Goal: Information Seeking & Learning: Learn about a topic

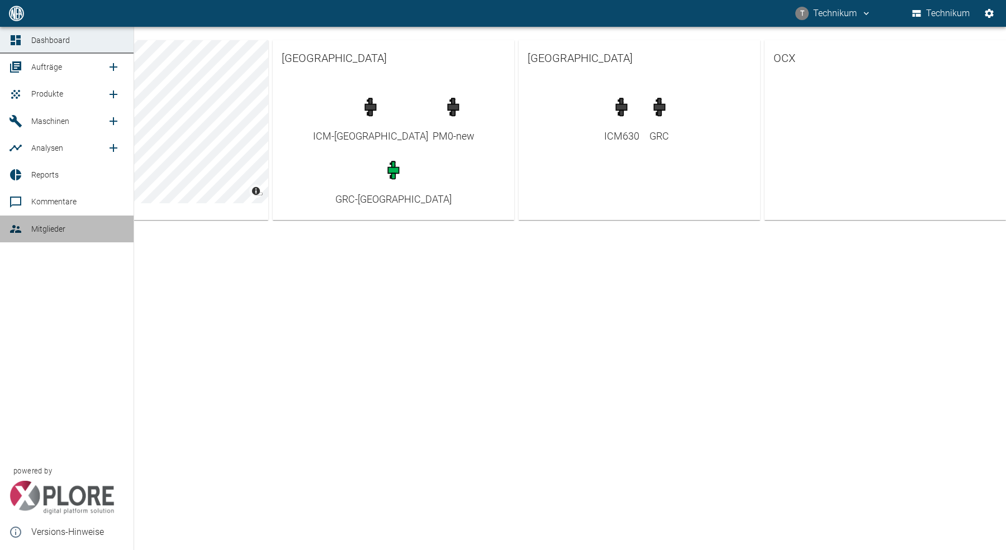
click at [17, 223] on icon at bounding box center [15, 228] width 13 height 13
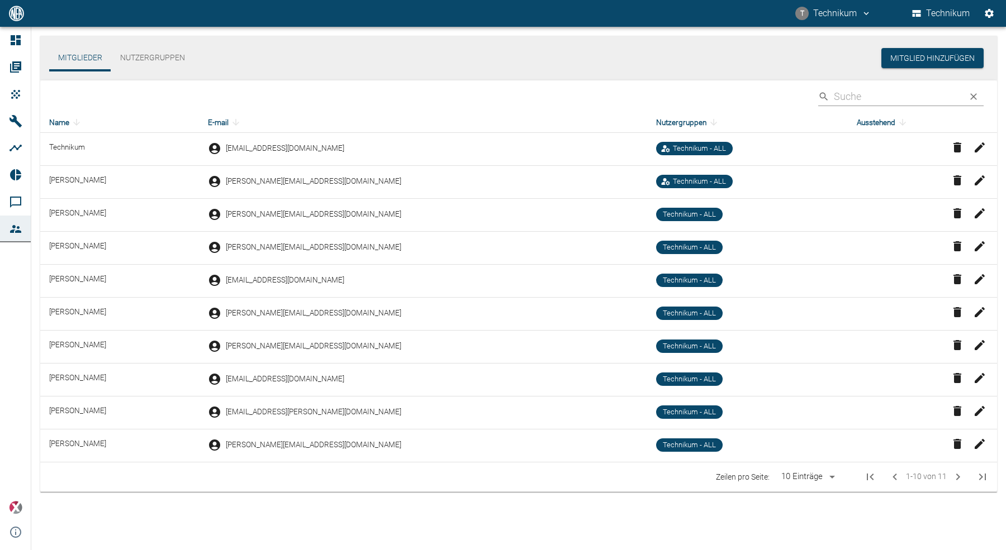
click at [875, 98] on input "Search" at bounding box center [896, 97] width 125 height 20
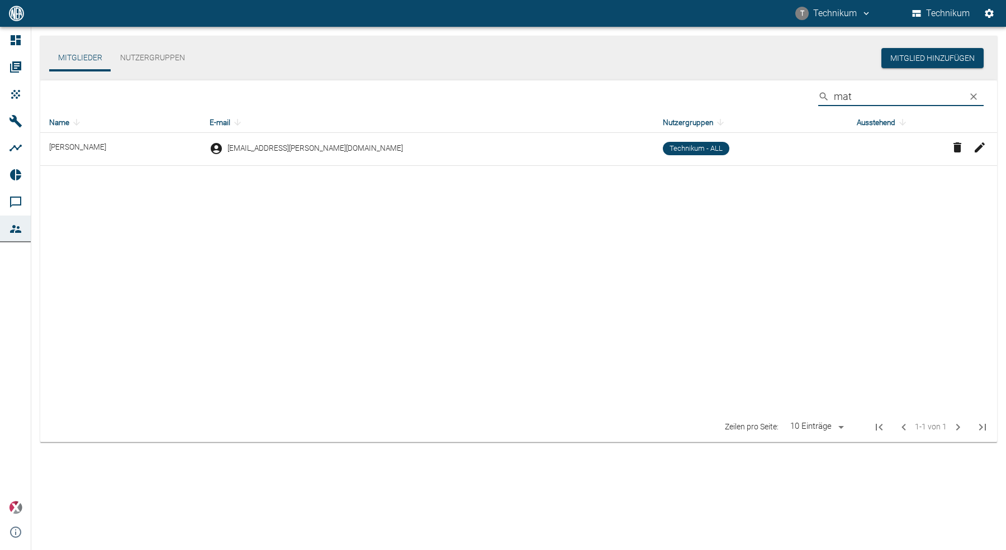
type input "mat"
click at [984, 146] on icon "button" at bounding box center [979, 147] width 13 height 13
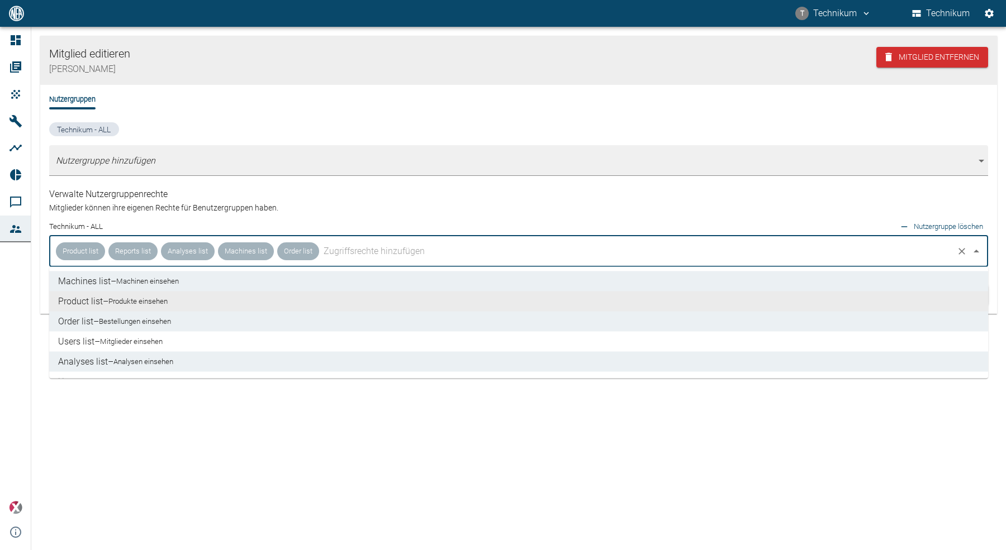
click at [382, 261] on input "text" at bounding box center [636, 251] width 631 height 21
click at [156, 349] on li "Users list – Mitglieder einsehen" at bounding box center [518, 342] width 939 height 20
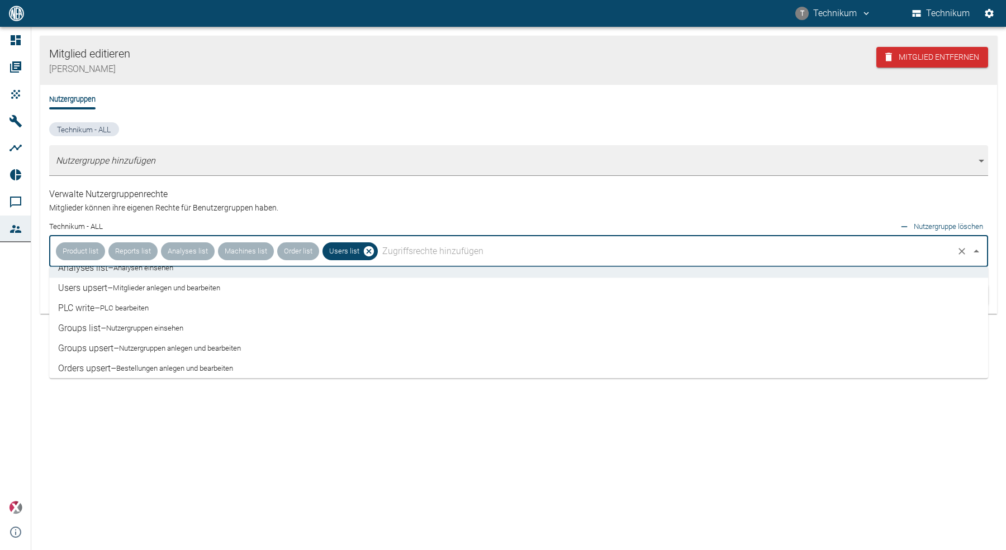
scroll to position [84, 0]
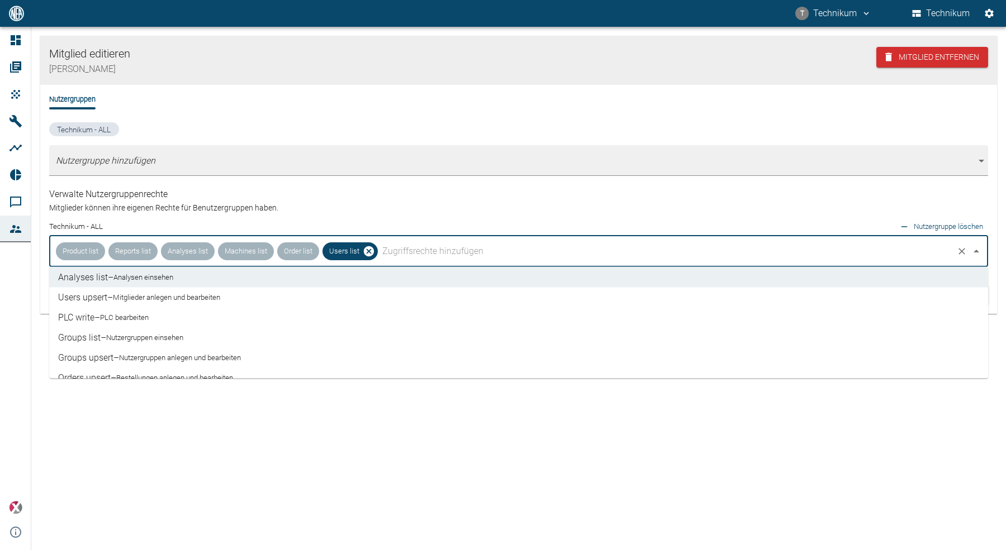
click at [95, 302] on li "Users upsert – Mitglieder anlegen und bearbeiten" at bounding box center [518, 298] width 939 height 20
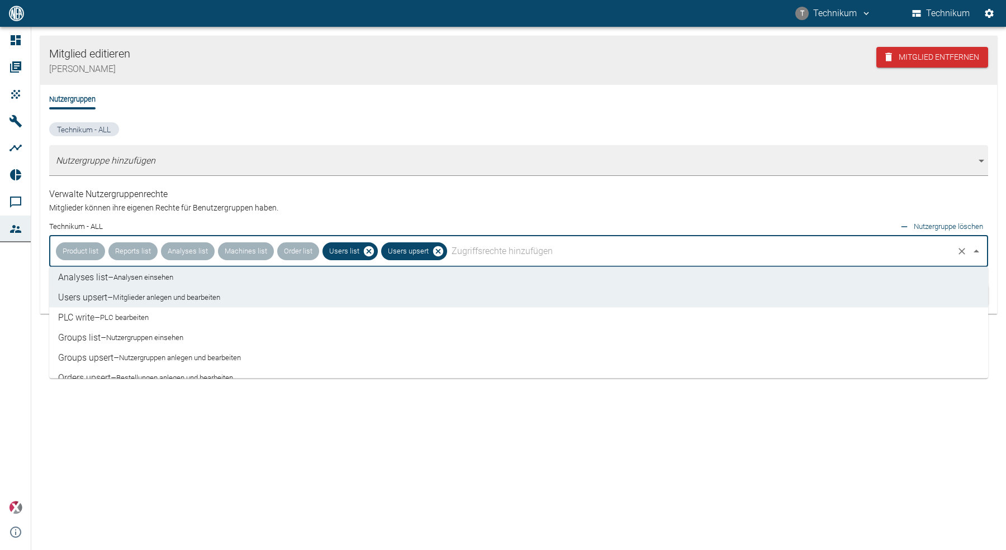
click at [89, 317] on li "PLC write – PLC bearbeiten" at bounding box center [518, 318] width 939 height 20
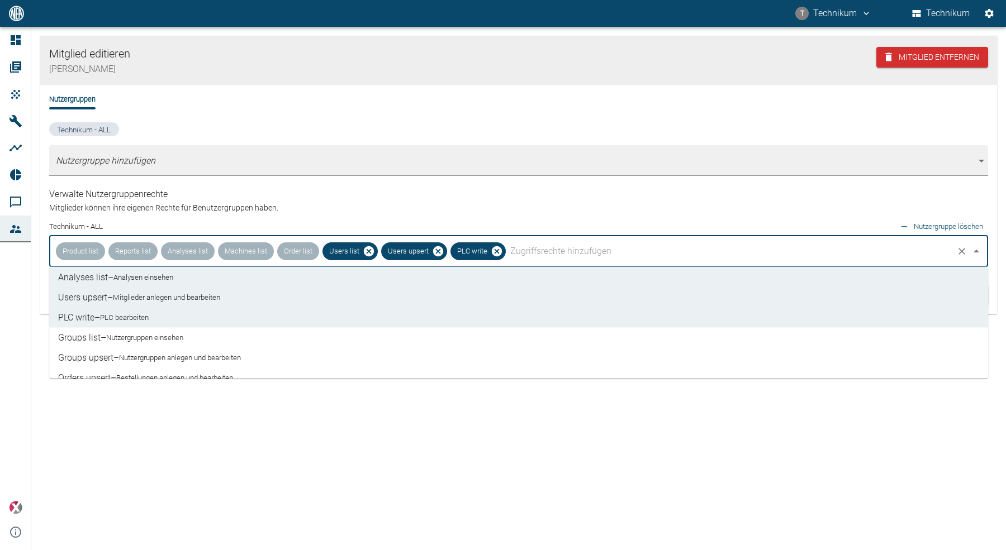
click at [92, 338] on li "Groups list – Nutzergruppen einsehen" at bounding box center [518, 338] width 939 height 20
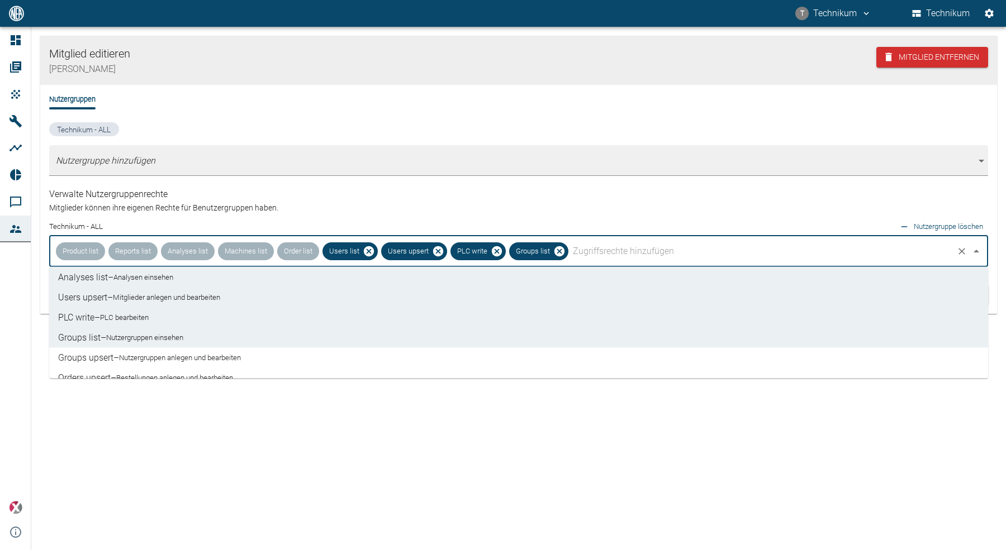
click at [91, 361] on li "Groups upsert – Nutzergruppen anlegen und bearbeiten" at bounding box center [518, 358] width 939 height 20
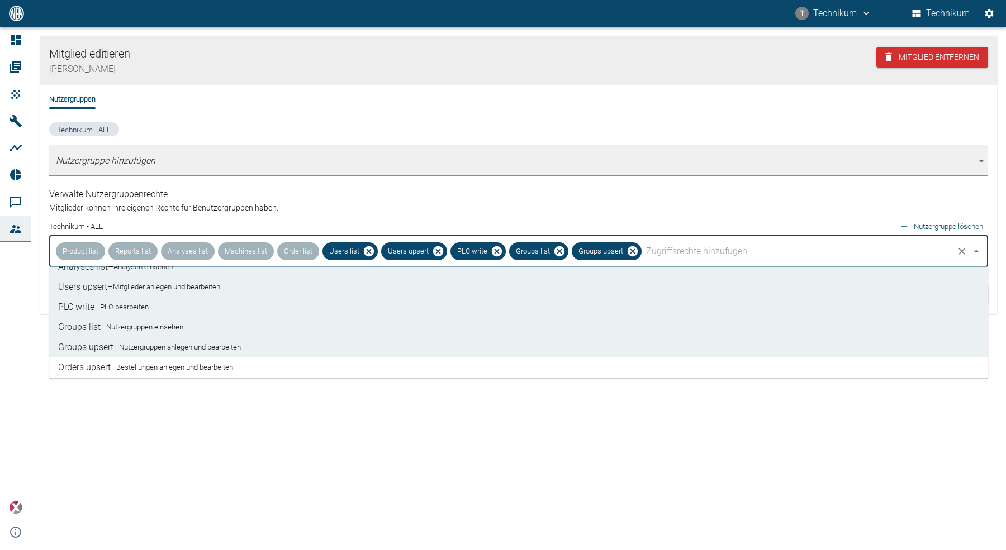
click at [92, 366] on li "Orders upsert – Bestellungen anlegen und bearbeiten" at bounding box center [518, 368] width 939 height 20
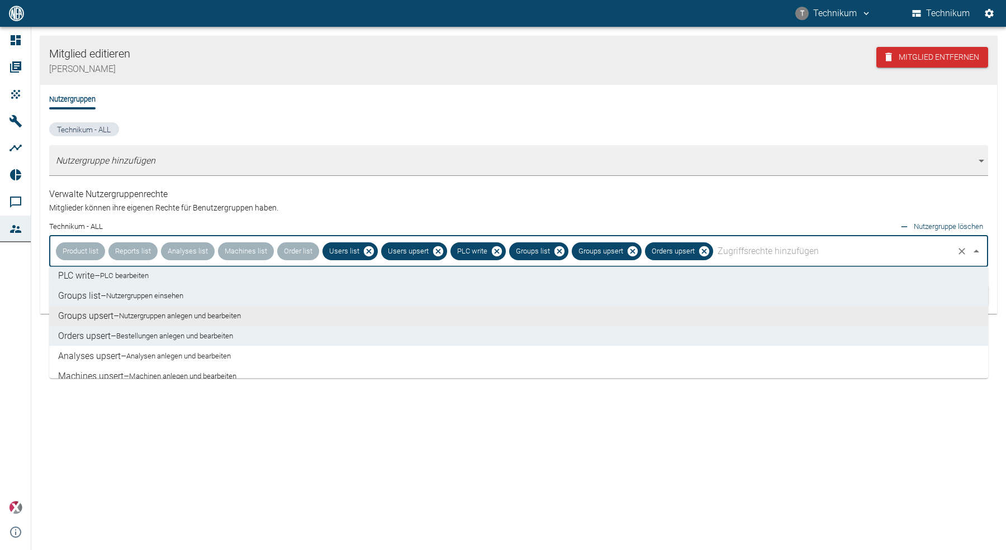
scroll to position [145, 0]
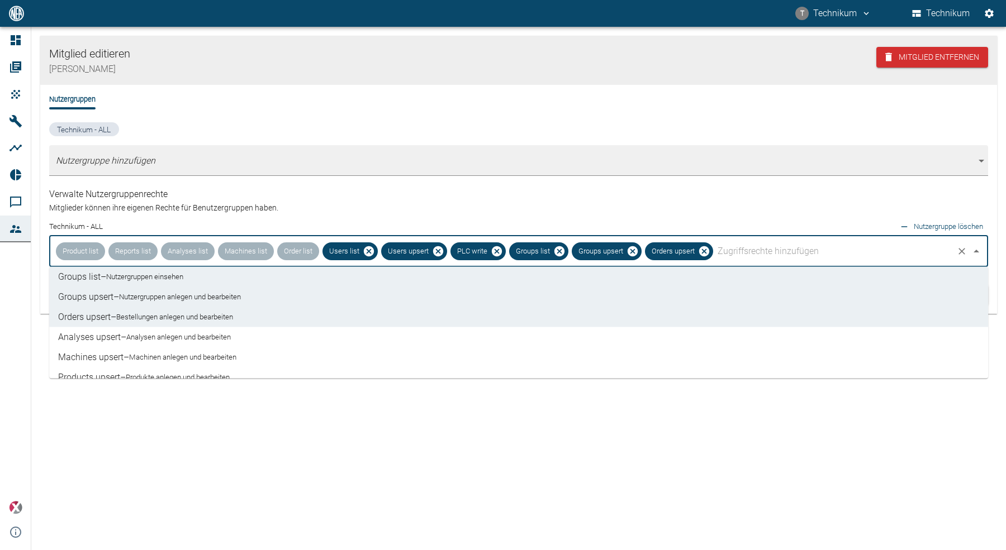
click at [72, 344] on li "Analyses upsert – Analysen anlegen und bearbeiten" at bounding box center [518, 337] width 939 height 20
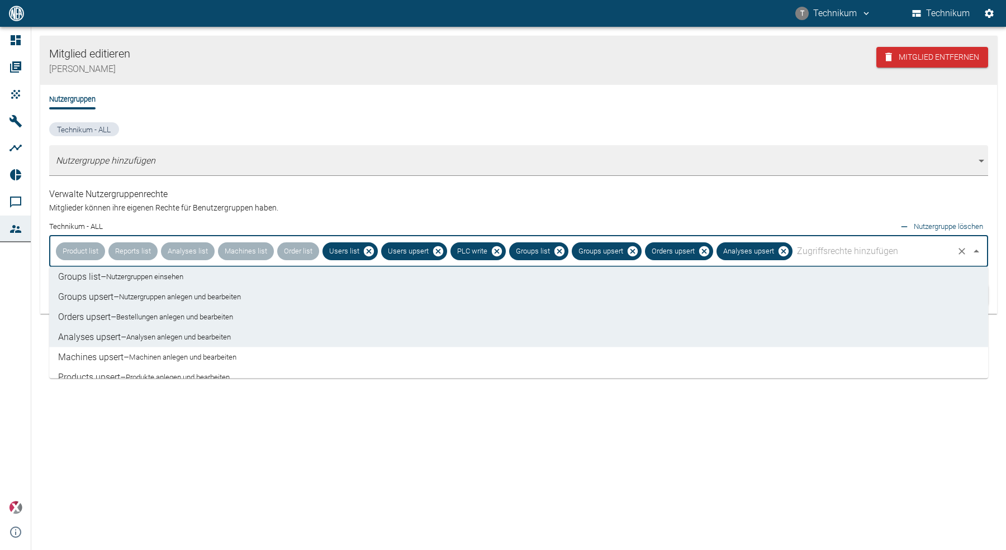
click at [83, 361] on li "Machines upsert – Machinen anlegen und bearbeiten" at bounding box center [518, 358] width 939 height 20
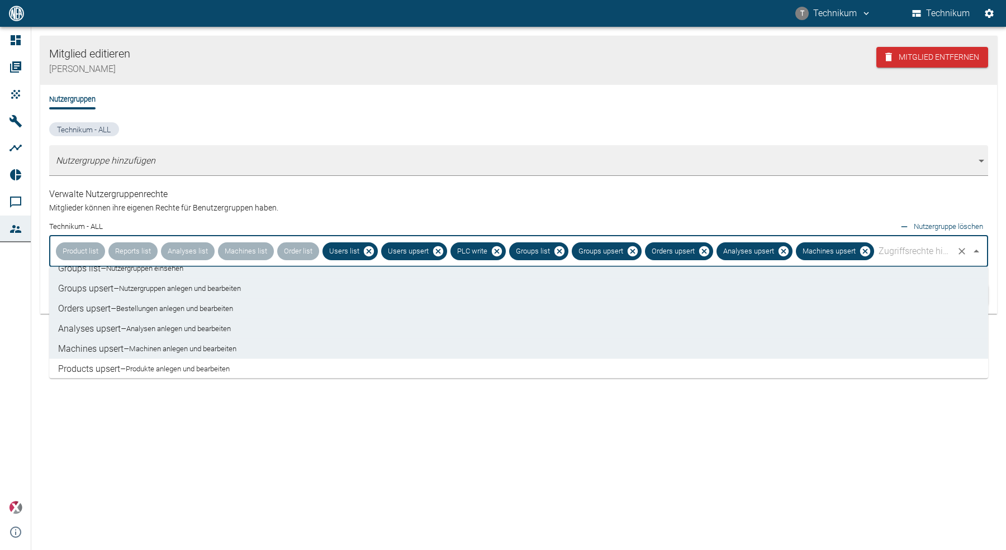
click at [102, 364] on li "Products upsert – Produkte anlegen und bearbeiten" at bounding box center [518, 369] width 939 height 20
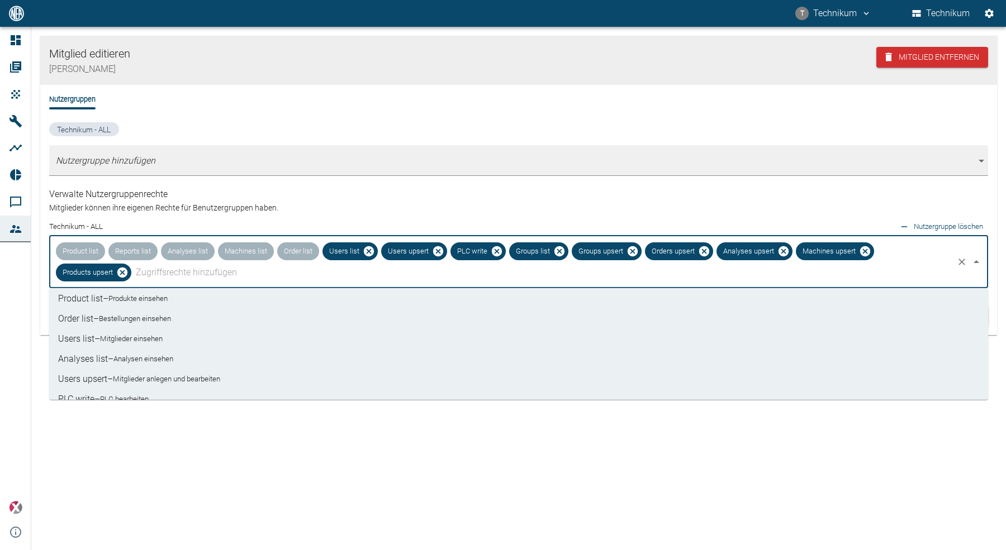
scroll to position [0, 0]
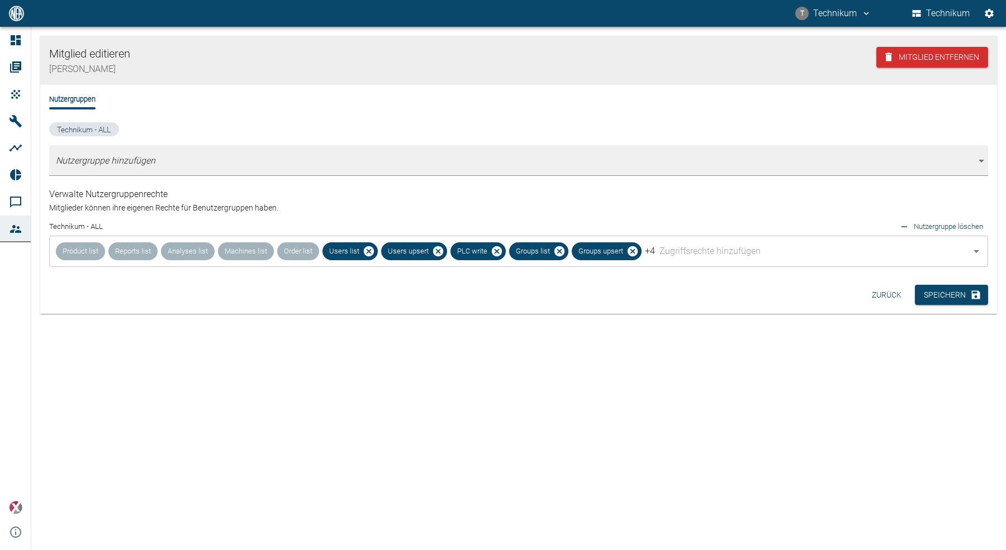
click at [464, 485] on div "Mitglied editieren Mateus Andrade Mitglied entfernen Nutzergruppen Technikum - …" at bounding box center [518, 288] width 974 height 523
click at [942, 296] on button "Speichern" at bounding box center [951, 295] width 73 height 21
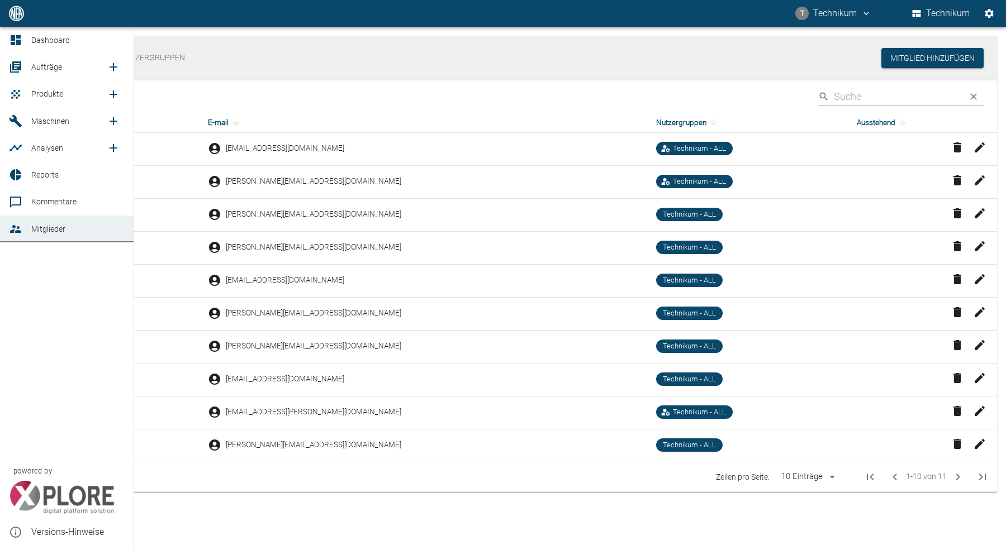
click at [39, 68] on span "Aufträge" at bounding box center [46, 67] width 31 height 9
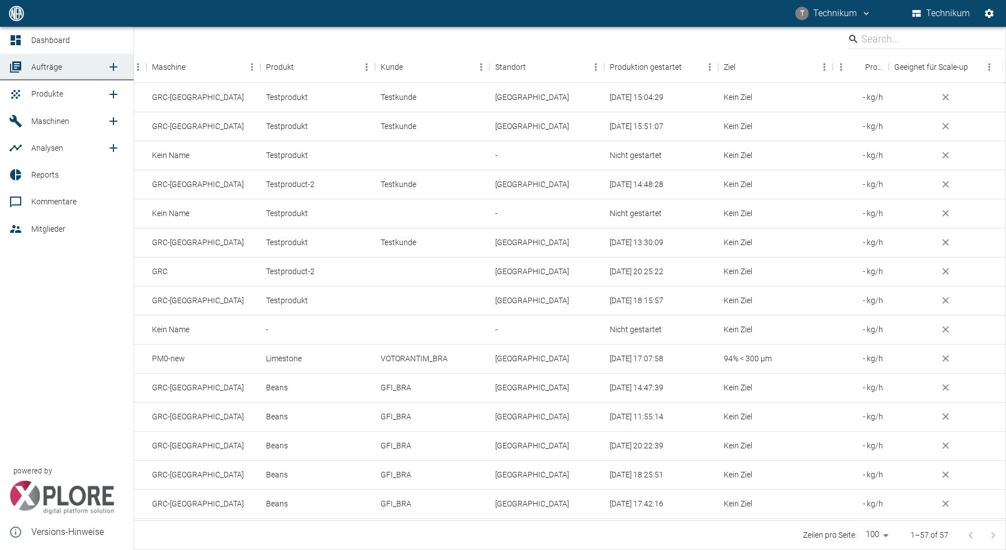
click at [38, 122] on span "Maschinen" at bounding box center [50, 121] width 38 height 9
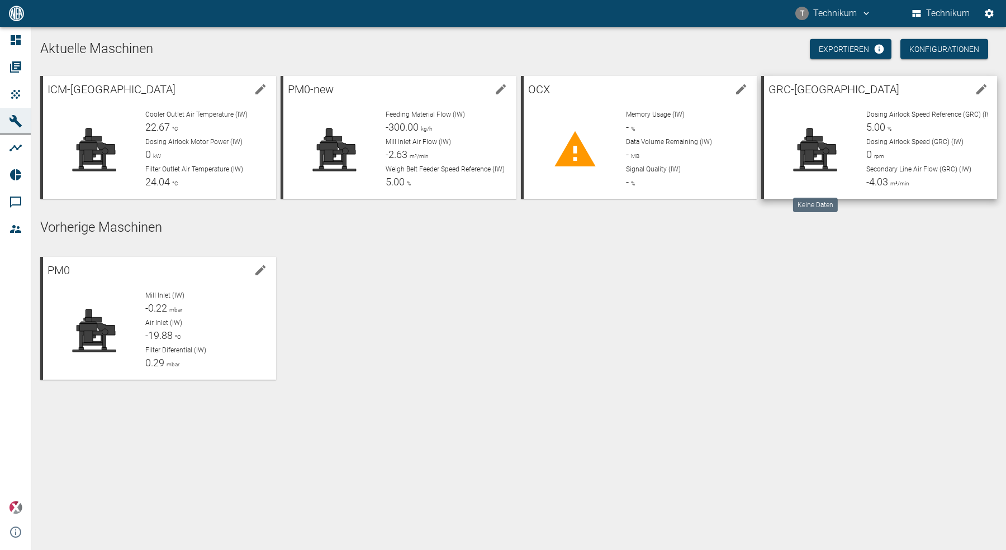
click at [826, 149] on circle at bounding box center [825, 151] width 6 height 6
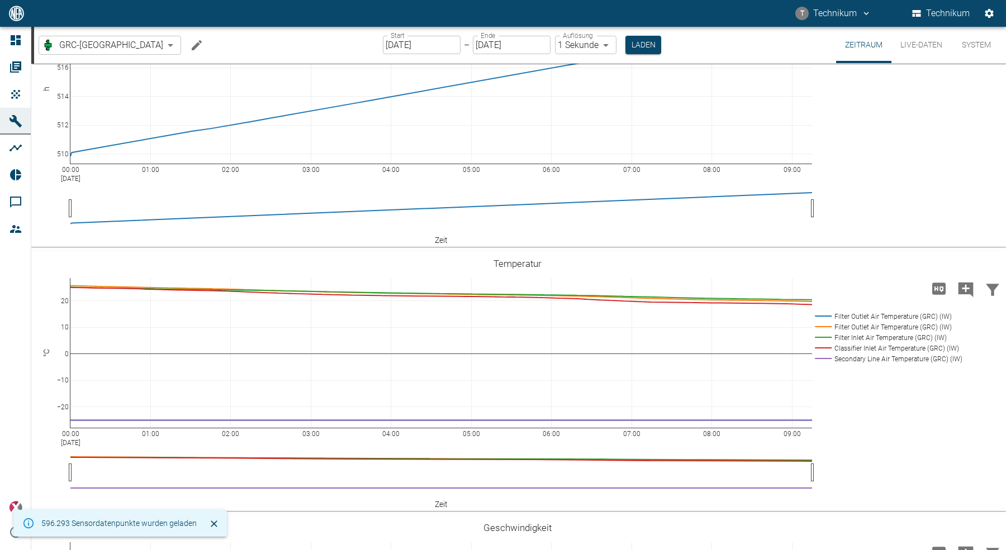
scroll to position [428, 0]
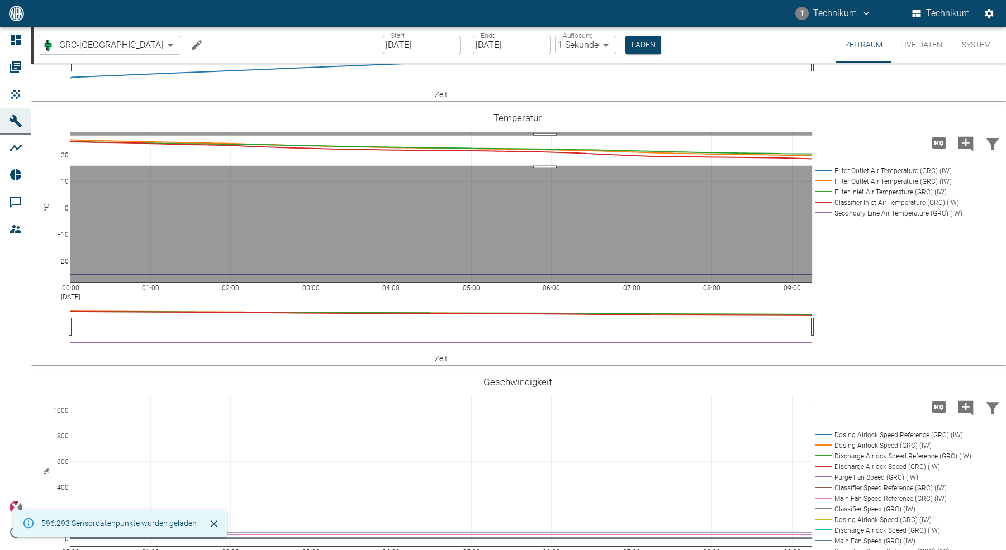
drag, startPoint x: 545, startPoint y: 225, endPoint x: 548, endPoint y: 194, distance: 30.3
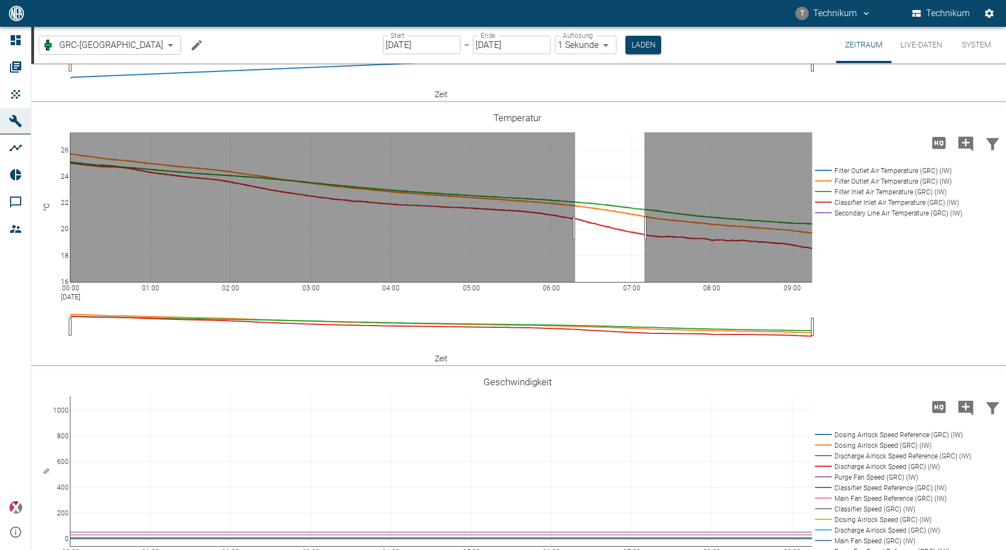
drag, startPoint x: 575, startPoint y: 287, endPoint x: 644, endPoint y: 289, distance: 69.3
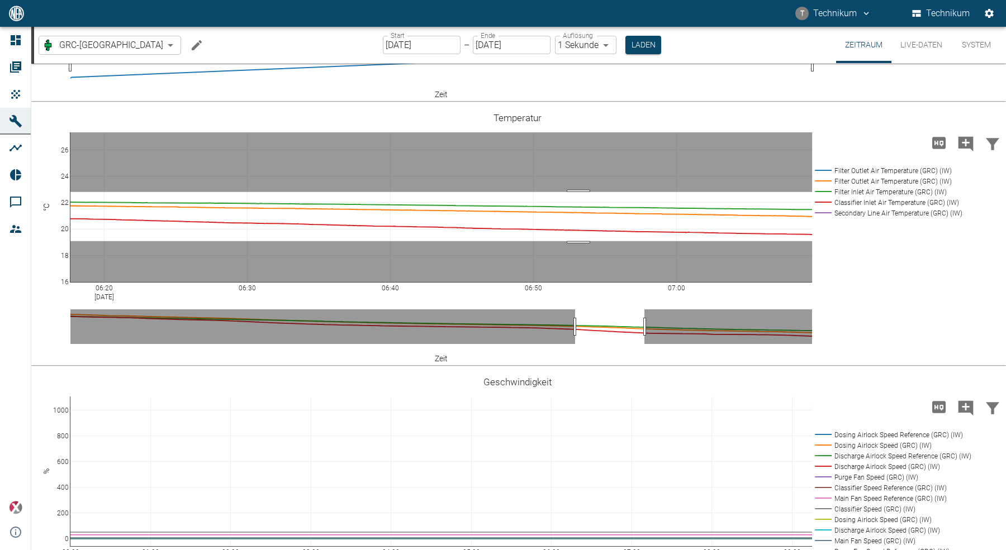
drag, startPoint x: 578, startPoint y: 251, endPoint x: 580, endPoint y: 300, distance: 49.2
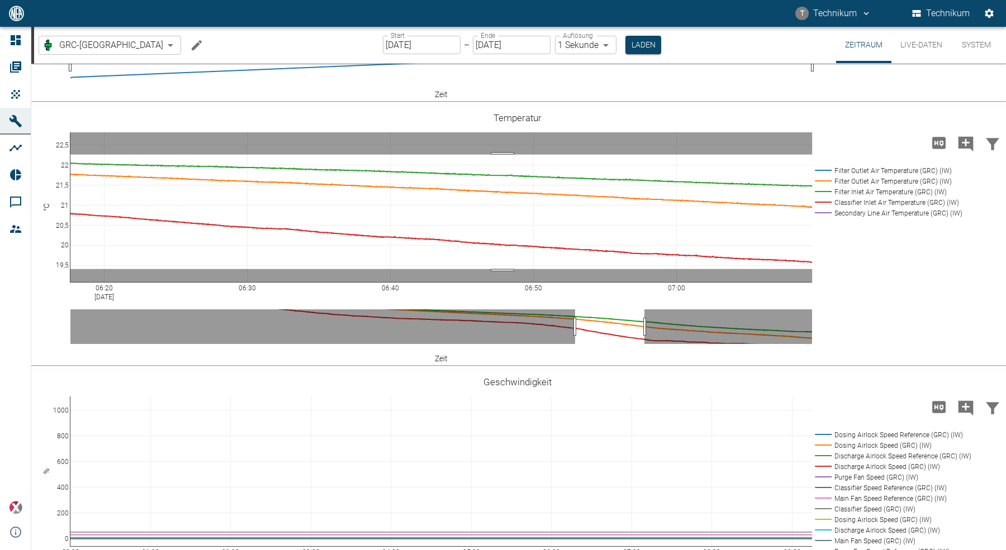
drag, startPoint x: 502, startPoint y: 213, endPoint x: 508, endPoint y: 328, distance: 114.7
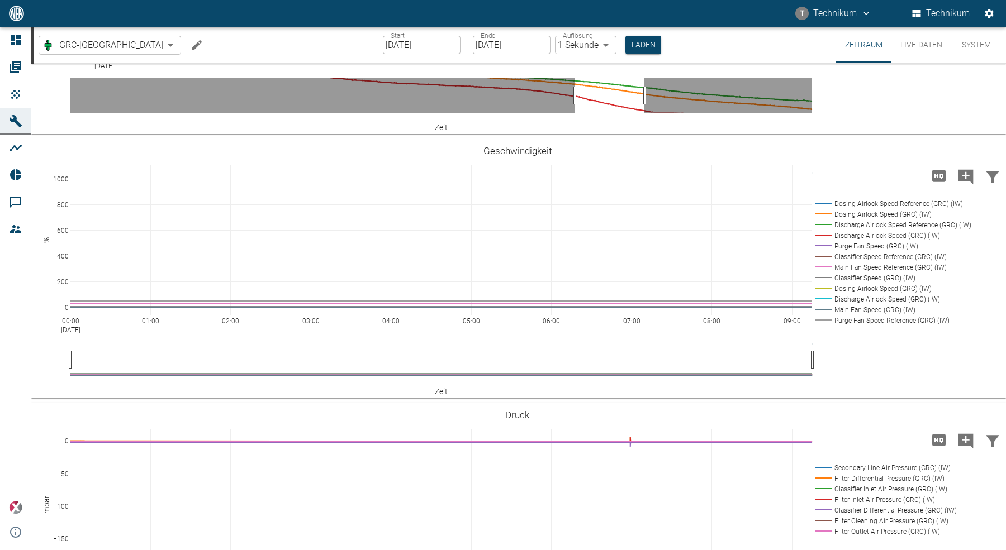
scroll to position [721, 0]
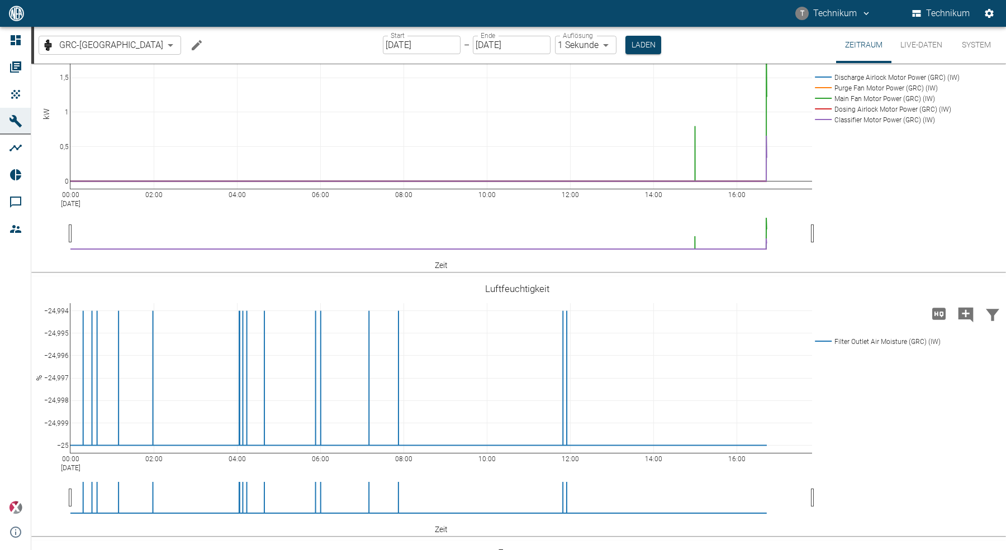
scroll to position [1261, 0]
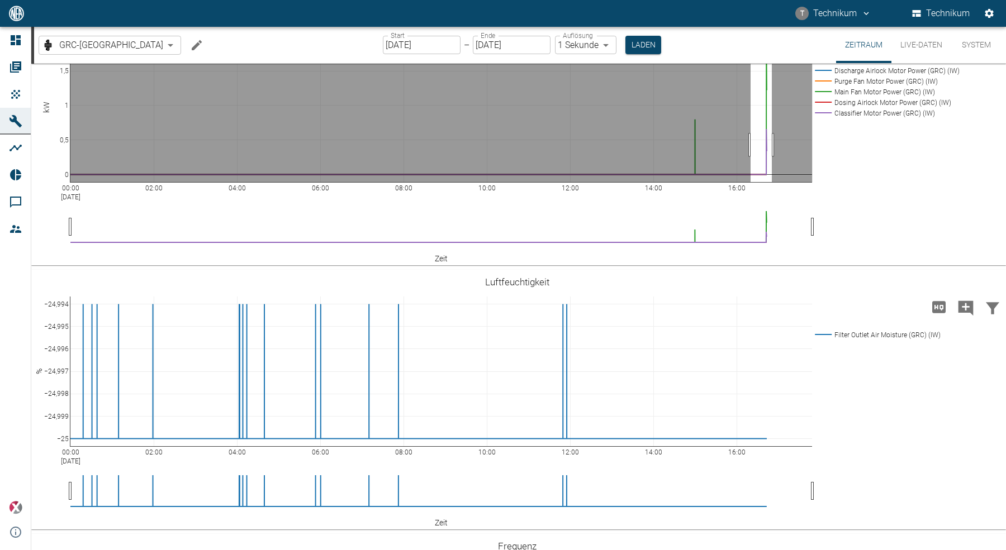
drag, startPoint x: 750, startPoint y: 263, endPoint x: 772, endPoint y: 259, distance: 21.5
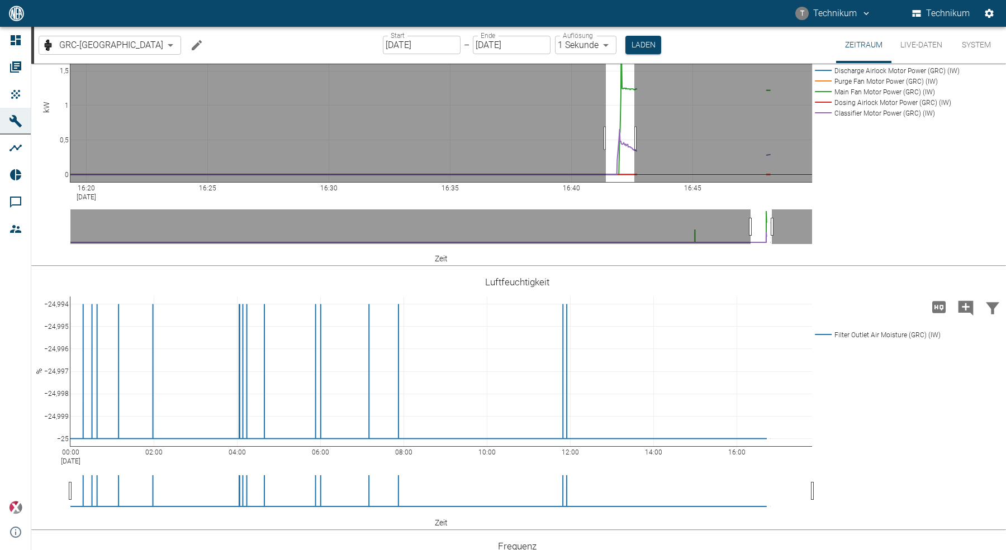
drag, startPoint x: 606, startPoint y: 256, endPoint x: 634, endPoint y: 251, distance: 28.8
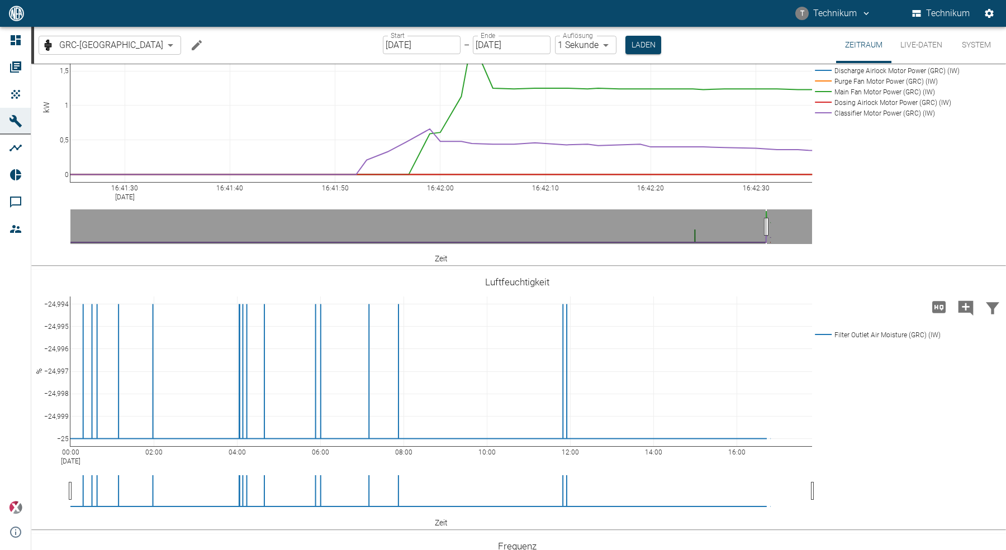
click at [982, 22] on icon at bounding box center [981, 17] width 9 height 9
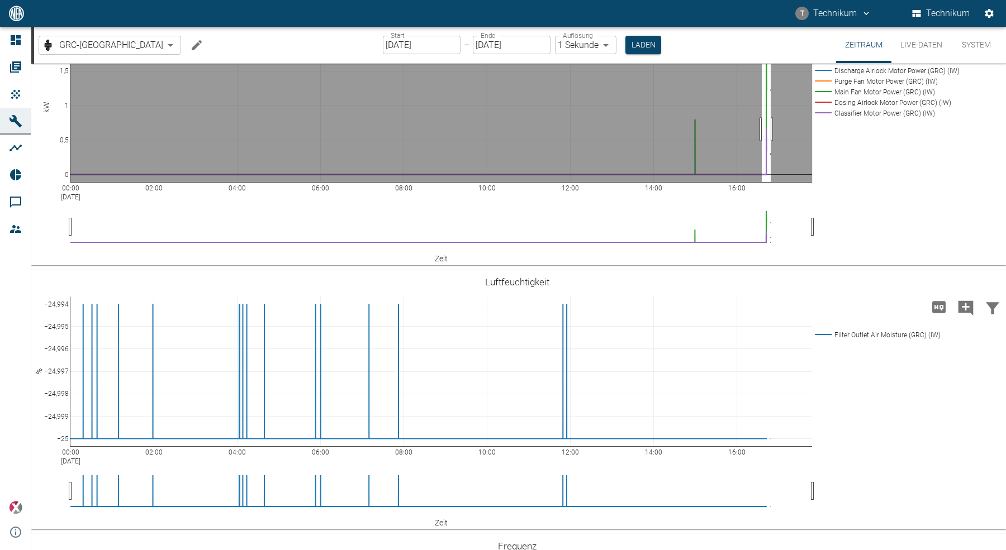
drag, startPoint x: 761, startPoint y: 247, endPoint x: 770, endPoint y: 246, distance: 9.0
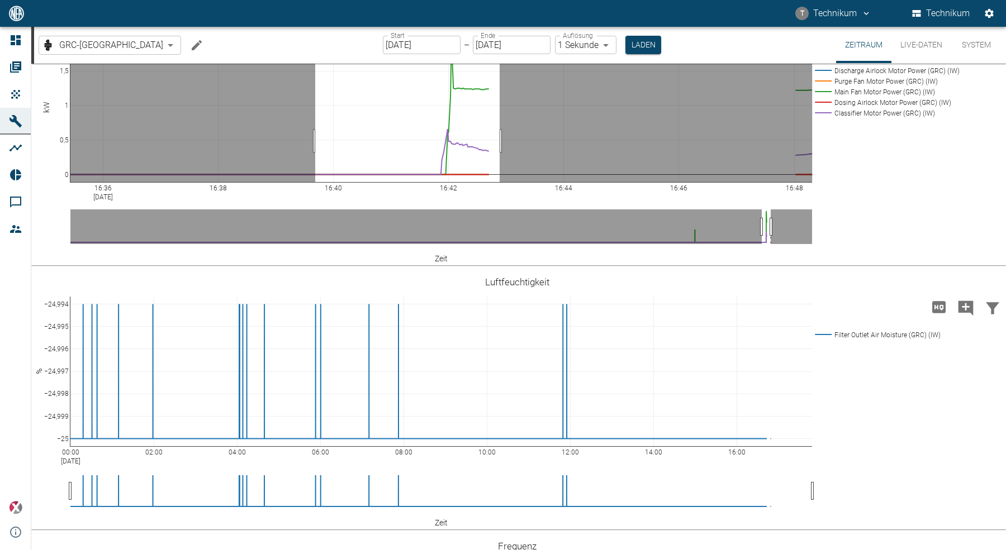
drag, startPoint x: 315, startPoint y: 259, endPoint x: 499, endPoint y: 253, distance: 184.5
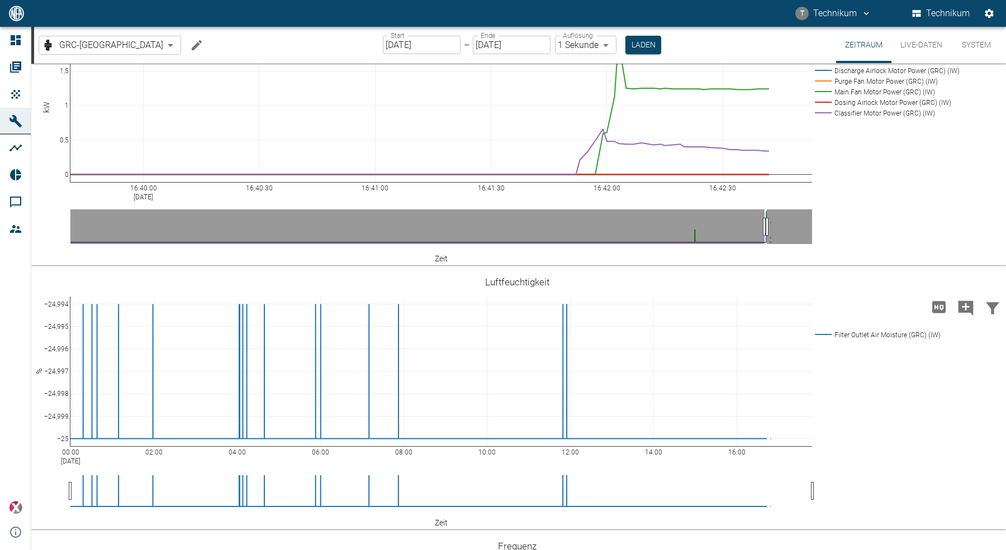
click at [935, 49] on icon "Hohe Auflösung" at bounding box center [938, 43] width 13 height 12
click at [981, 22] on icon at bounding box center [981, 17] width 9 height 9
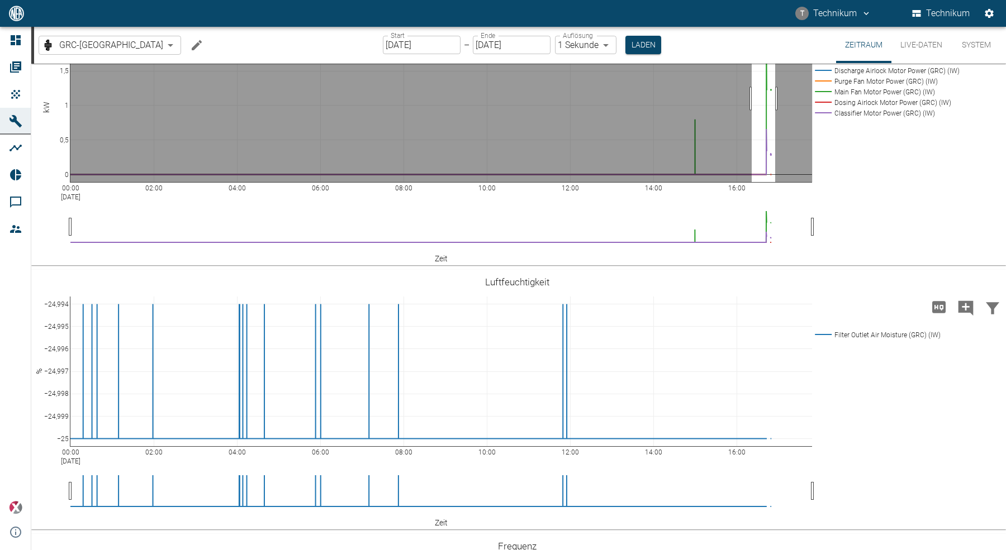
drag, startPoint x: 751, startPoint y: 216, endPoint x: 775, endPoint y: 214, distance: 23.6
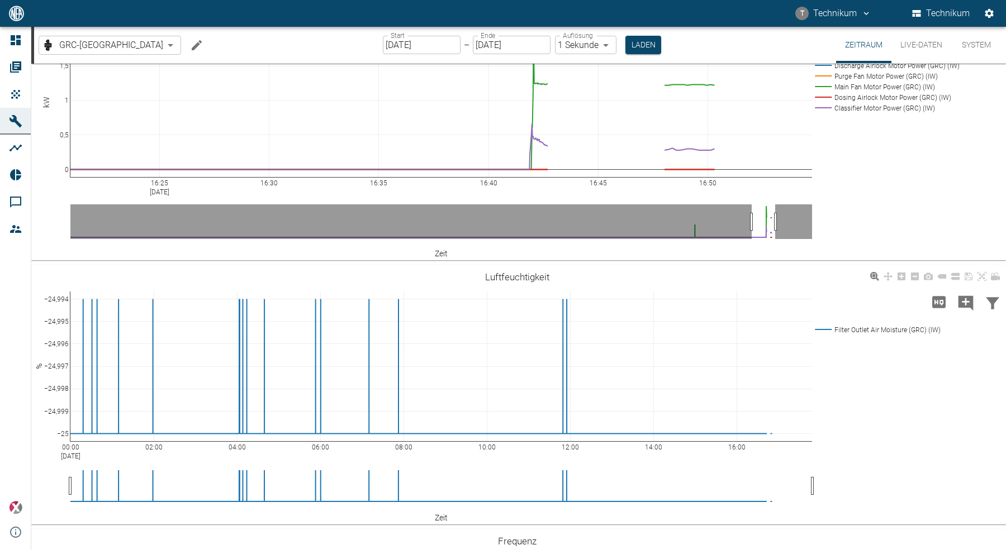
scroll to position [1247, 0]
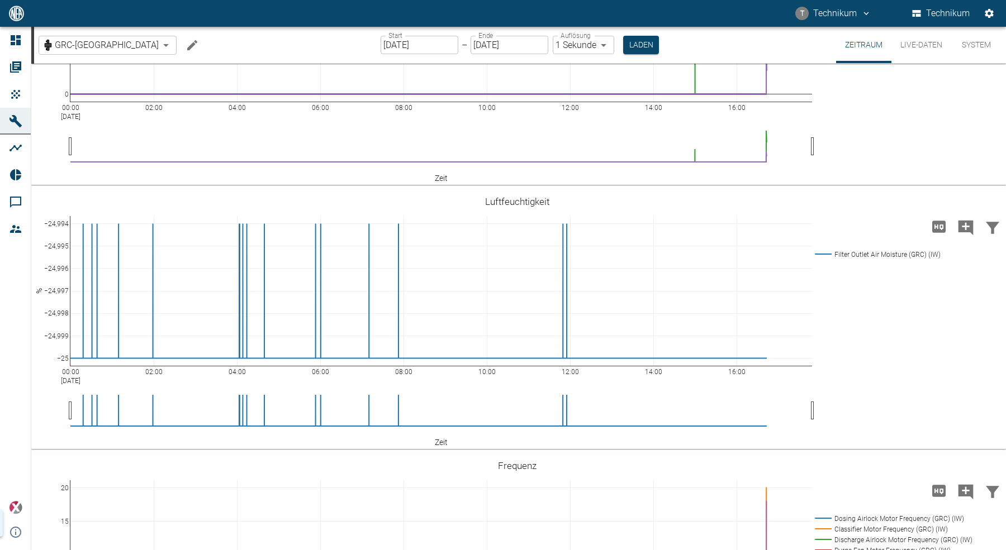
scroll to position [1236, 0]
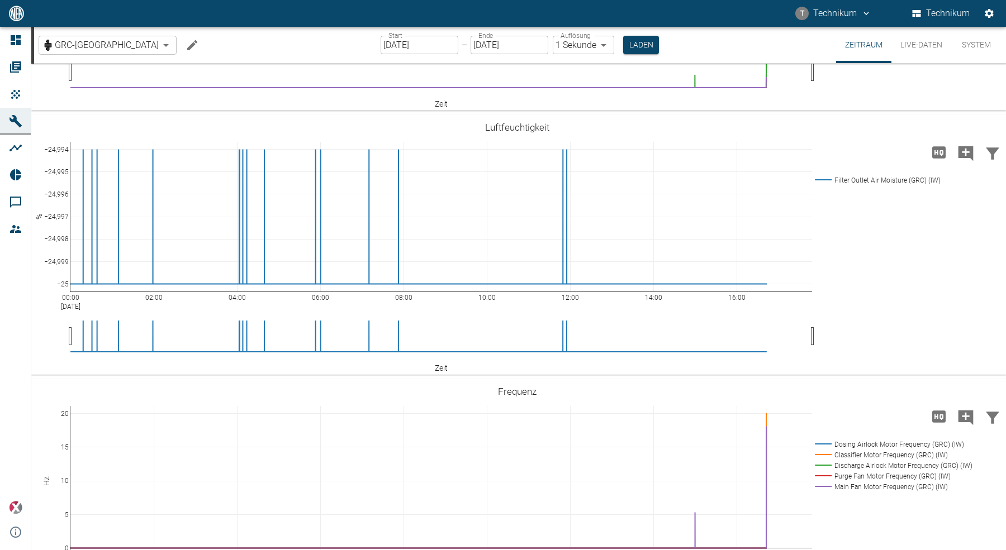
drag, startPoint x: 754, startPoint y: 283, endPoint x: 774, endPoint y: 280, distance: 19.8
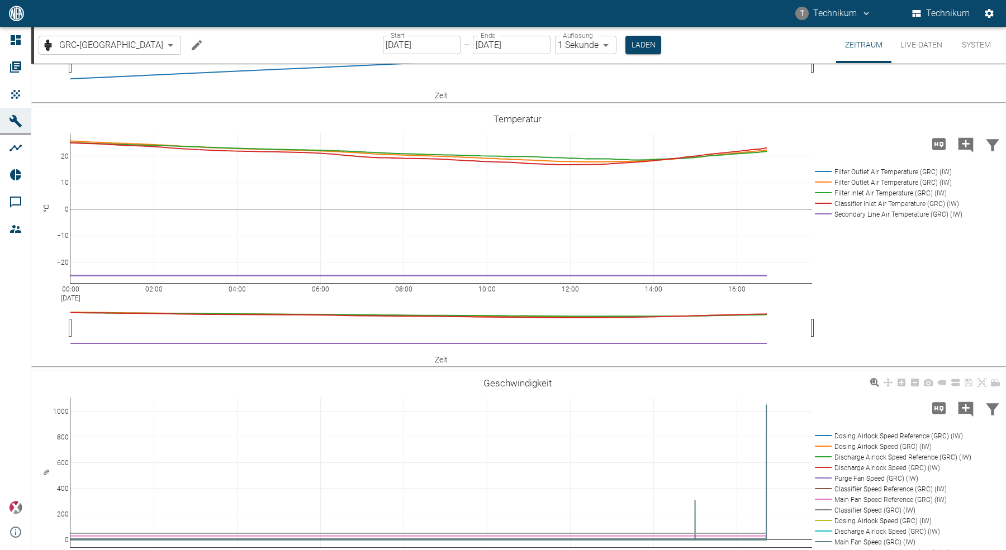
scroll to position [407, 0]
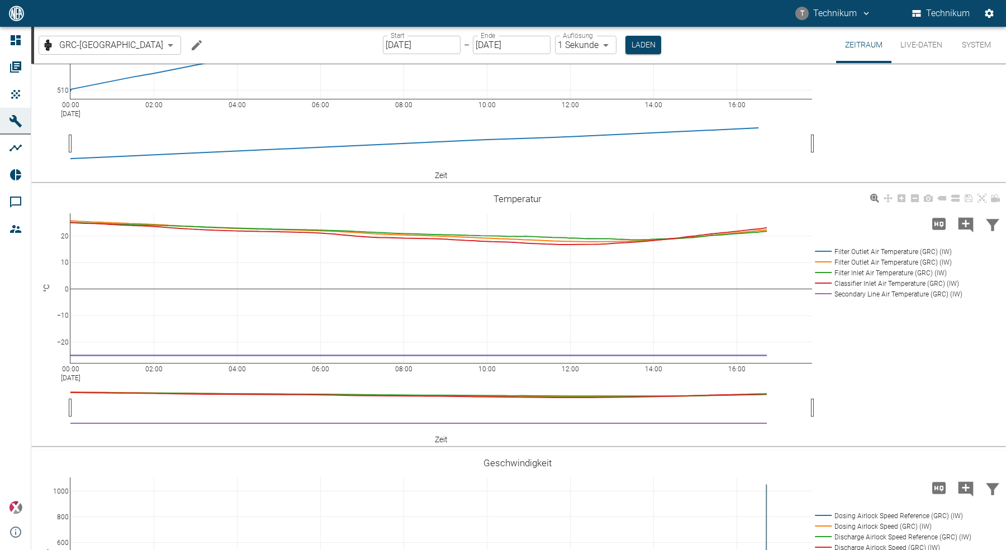
click at [848, 294] on rect at bounding box center [886, 294] width 149 height 11
click at [857, 252] on rect at bounding box center [886, 251] width 149 height 11
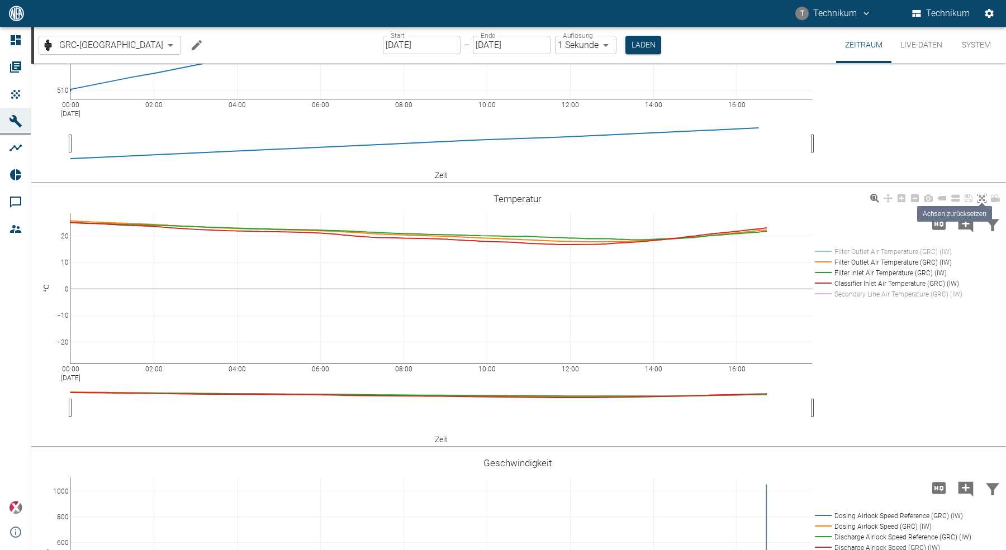
click at [982, 198] on icon at bounding box center [981, 198] width 9 height 9
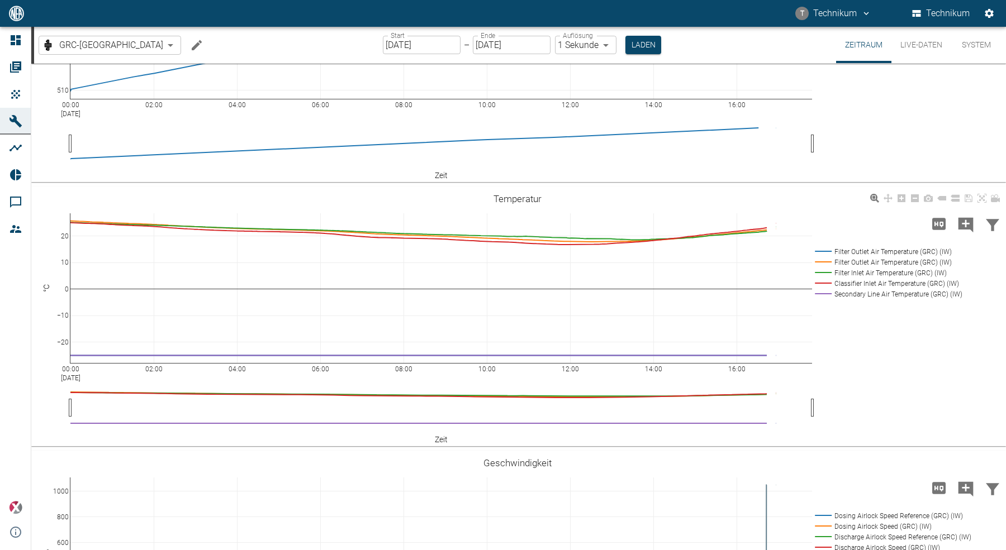
click at [878, 250] on rect at bounding box center [886, 251] width 149 height 11
click at [856, 292] on rect at bounding box center [886, 294] width 149 height 11
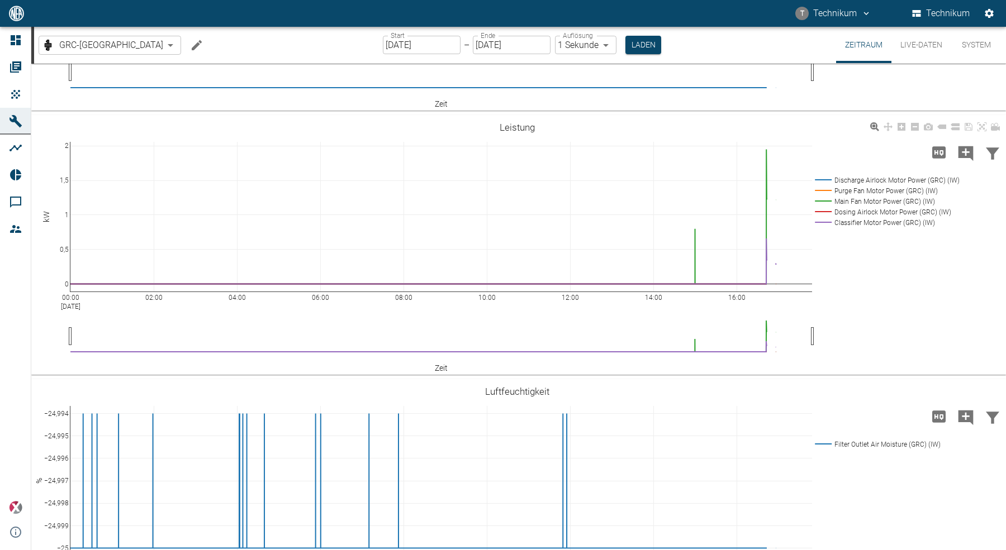
scroll to position [1284, 0]
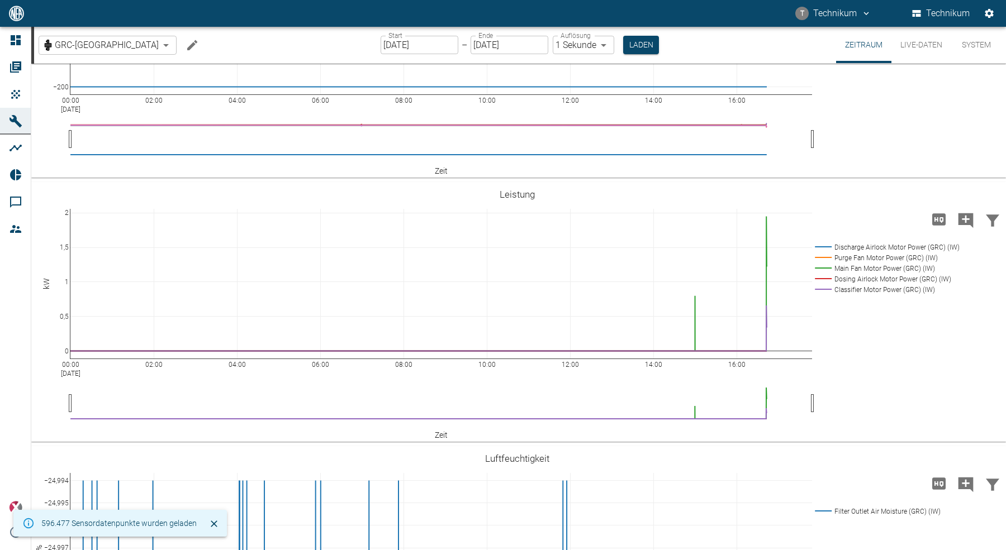
scroll to position [1130, 0]
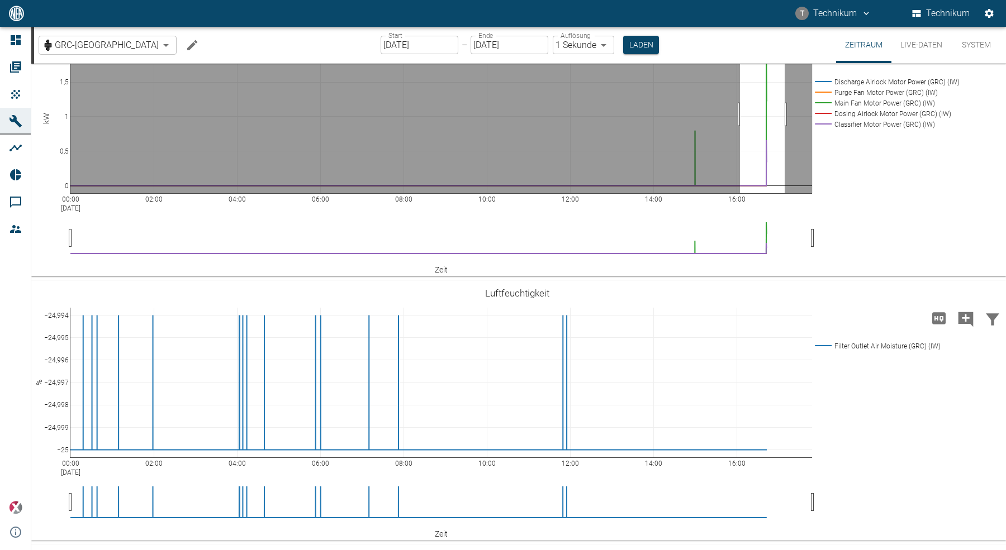
drag, startPoint x: 740, startPoint y: 351, endPoint x: 784, endPoint y: 349, distance: 44.8
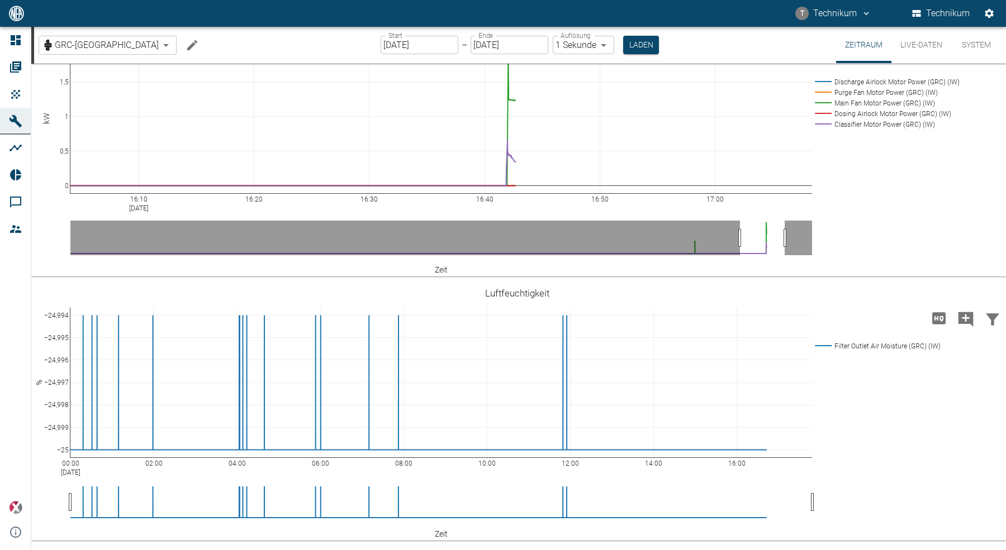
click at [911, 49] on button "Live-Daten" at bounding box center [921, 45] width 60 height 36
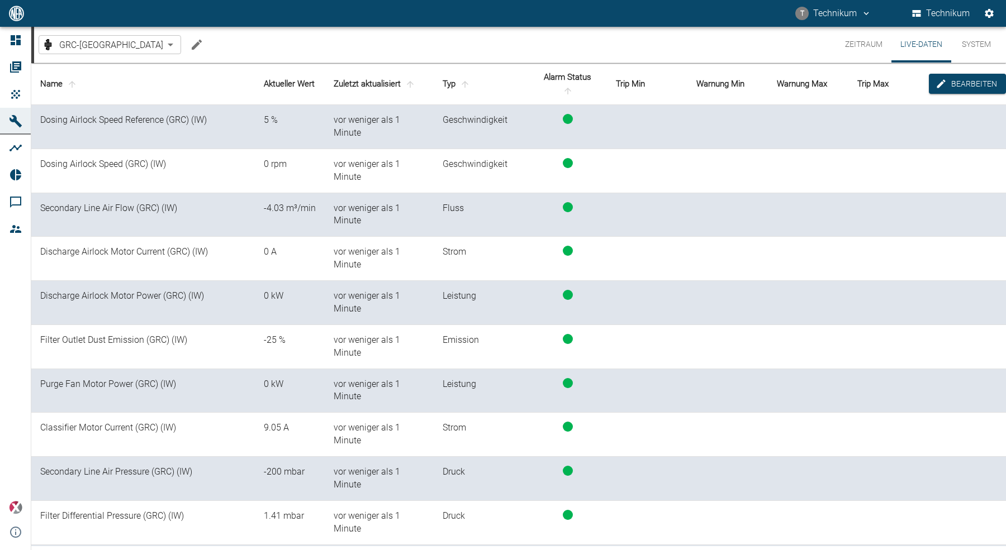
click at [865, 42] on button "Zeitraum" at bounding box center [863, 45] width 55 height 36
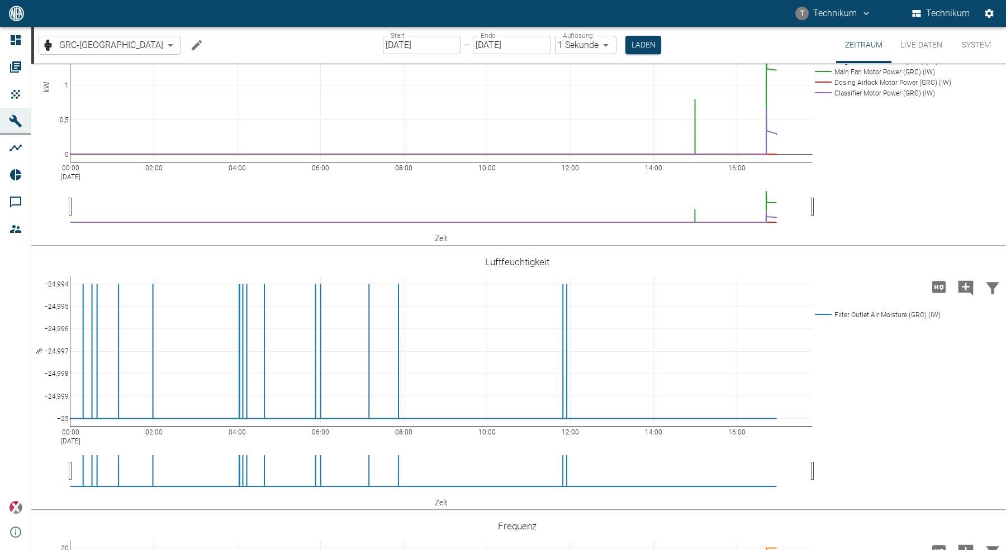
scroll to position [1169, 0]
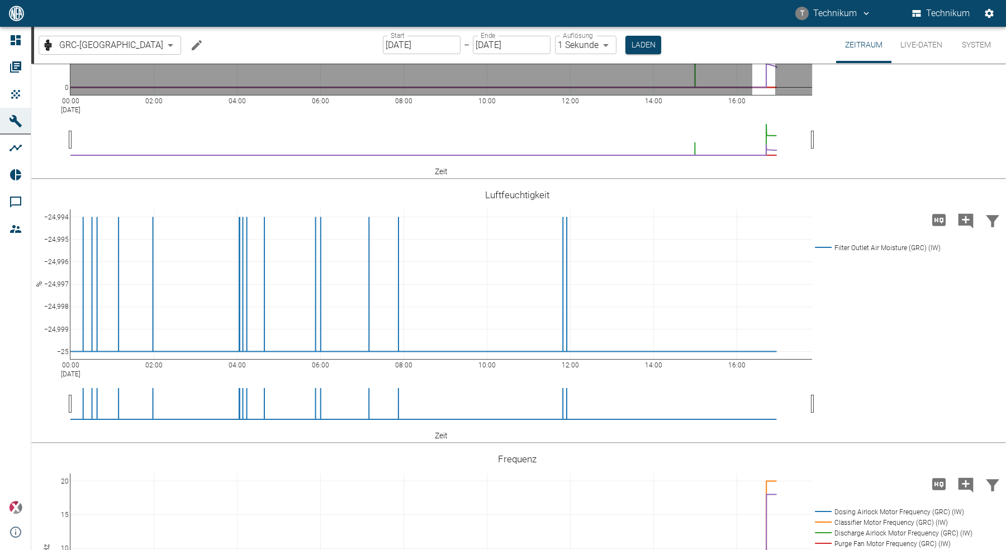
drag, startPoint x: 752, startPoint y: 330, endPoint x: 775, endPoint y: 329, distance: 22.9
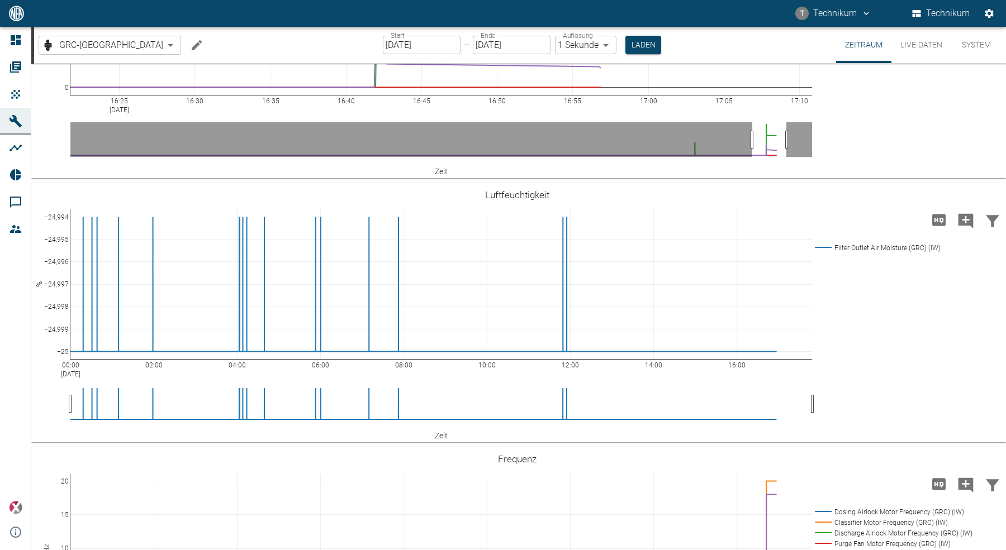
drag, startPoint x: 777, startPoint y: 438, endPoint x: 788, endPoint y: 436, distance: 11.3
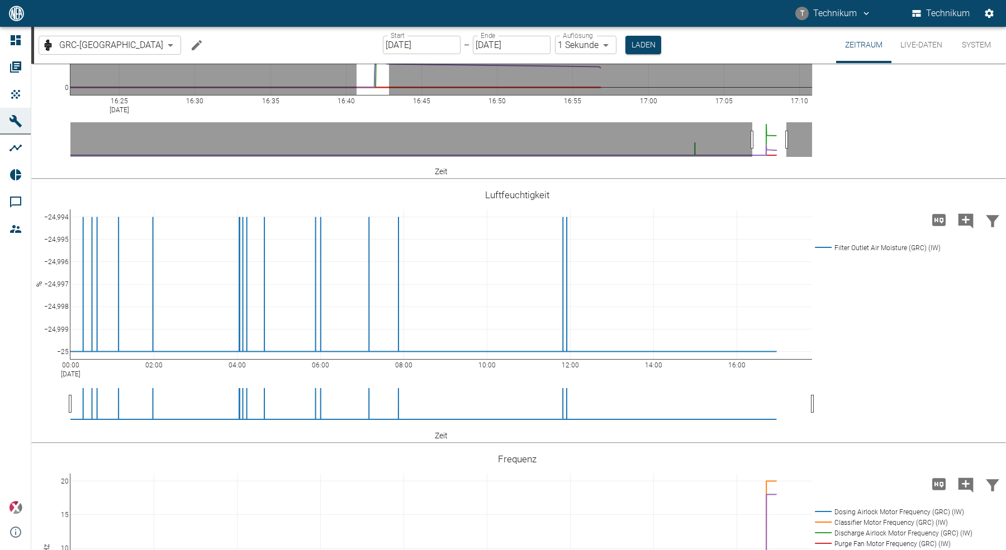
drag, startPoint x: 356, startPoint y: 315, endPoint x: 389, endPoint y: 310, distance: 32.8
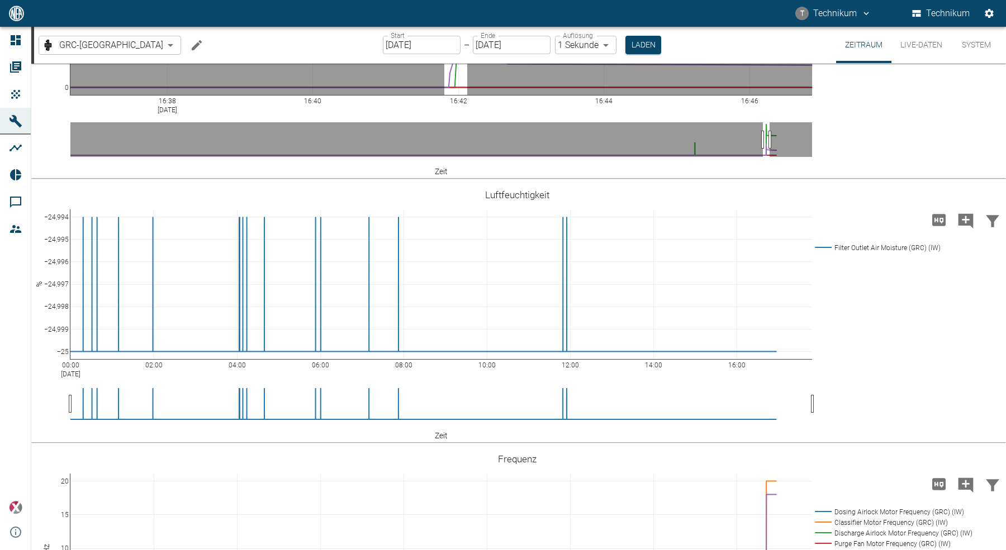
drag, startPoint x: 444, startPoint y: 313, endPoint x: 473, endPoint y: 310, distance: 28.8
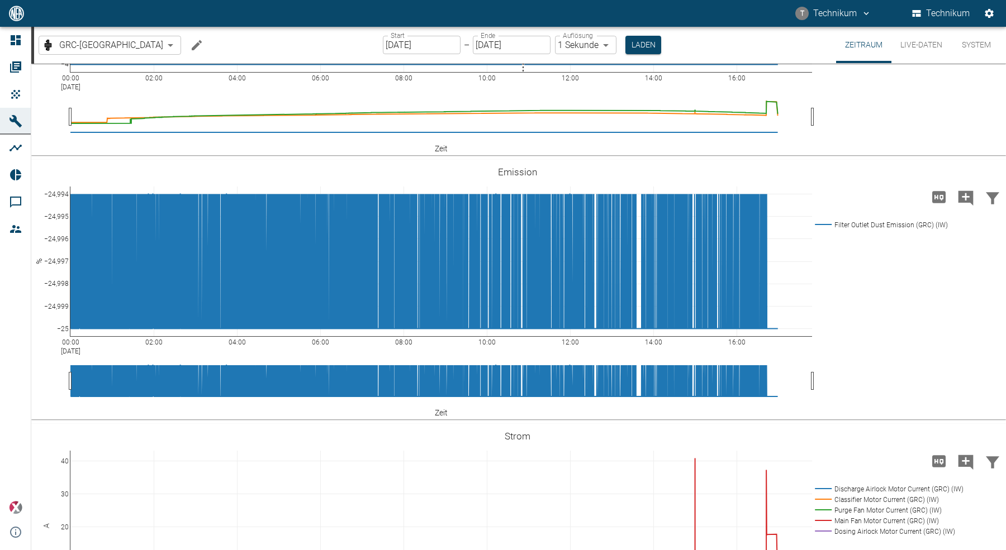
scroll to position [1986, 0]
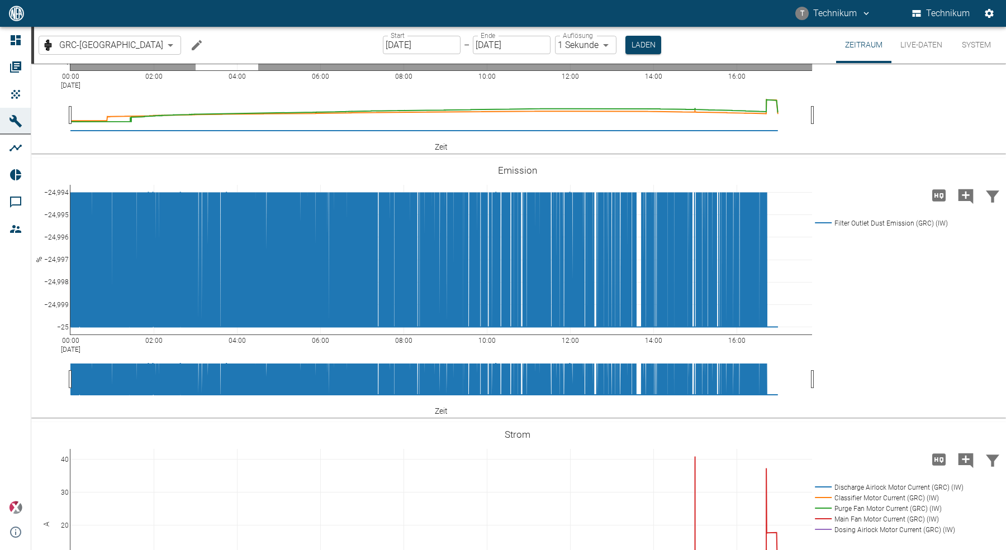
drag, startPoint x: 196, startPoint y: 291, endPoint x: 258, endPoint y: 288, distance: 62.6
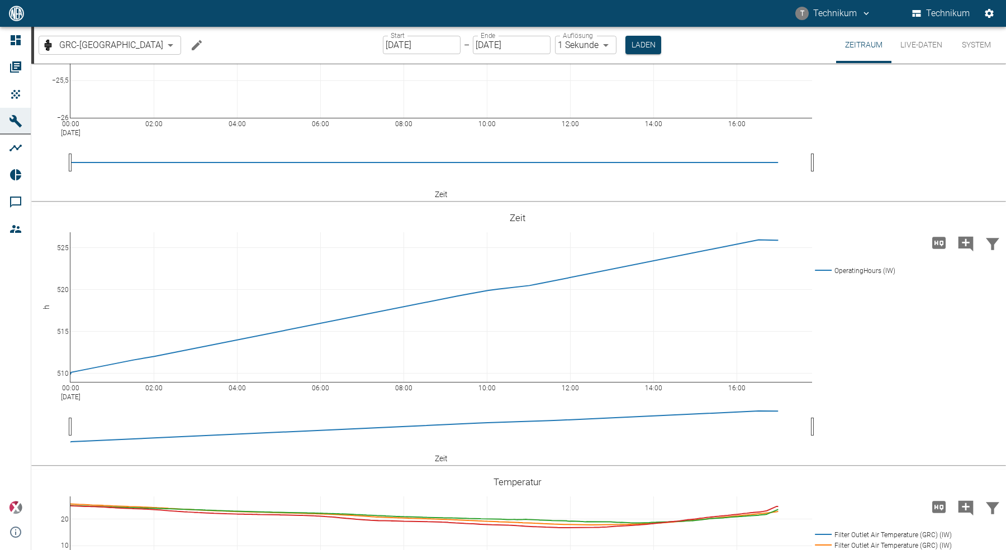
scroll to position [0, 0]
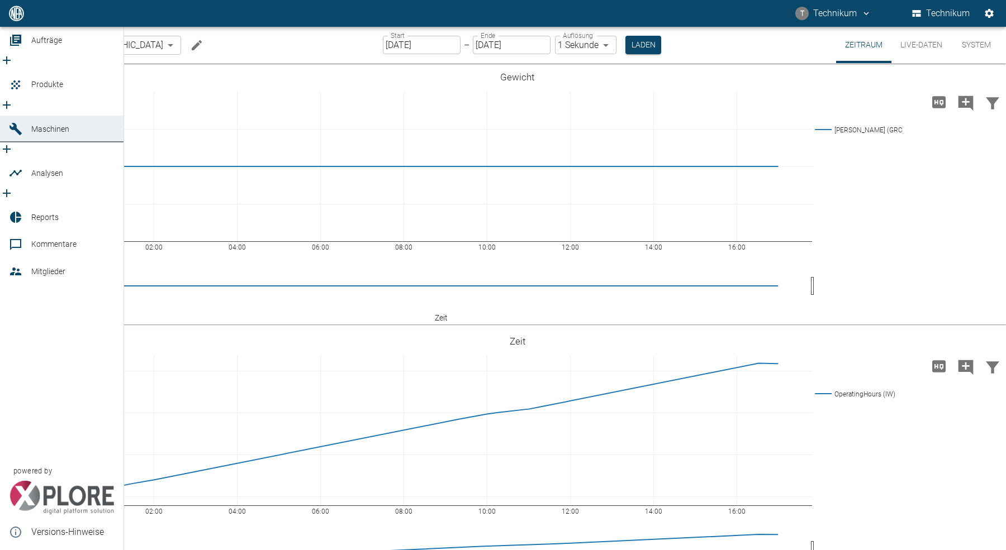
click at [13, 18] on icon at bounding box center [16, 13] width 10 height 10
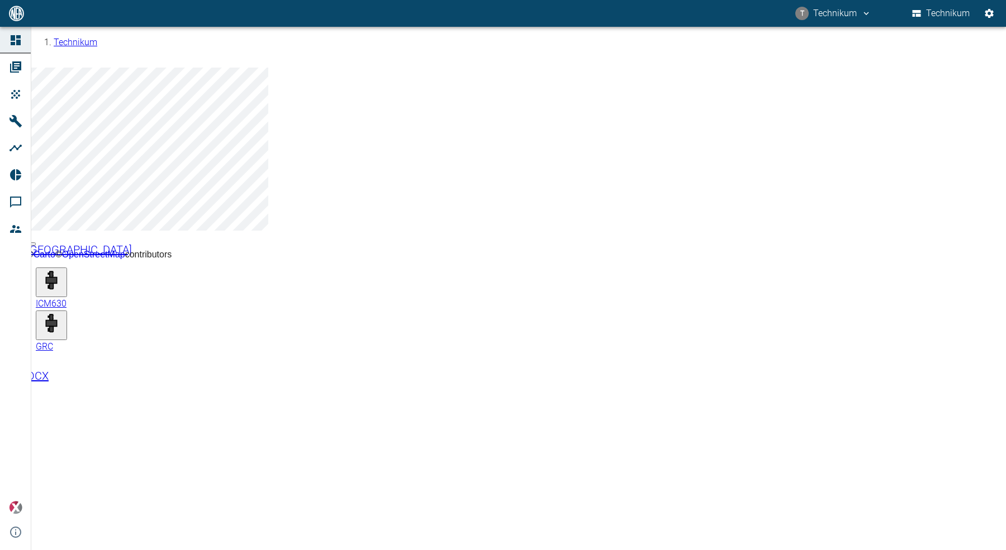
click at [56, 272] on icon "button" at bounding box center [51, 277] width 11 height 11
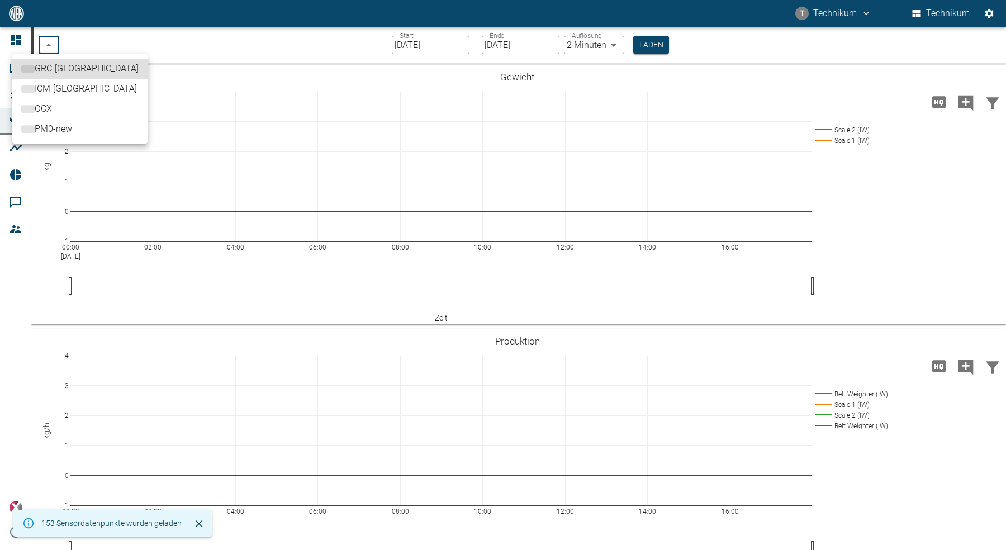
click at [55, 45] on body "T Technikum Technikum Dashboard Aufträge Produkte Maschinen Analysen Reports Ko…" at bounding box center [503, 275] width 1006 height 550
click at [52, 68] on span "GRC-[GEOGRAPHIC_DATA]" at bounding box center [91, 68] width 104 height 13
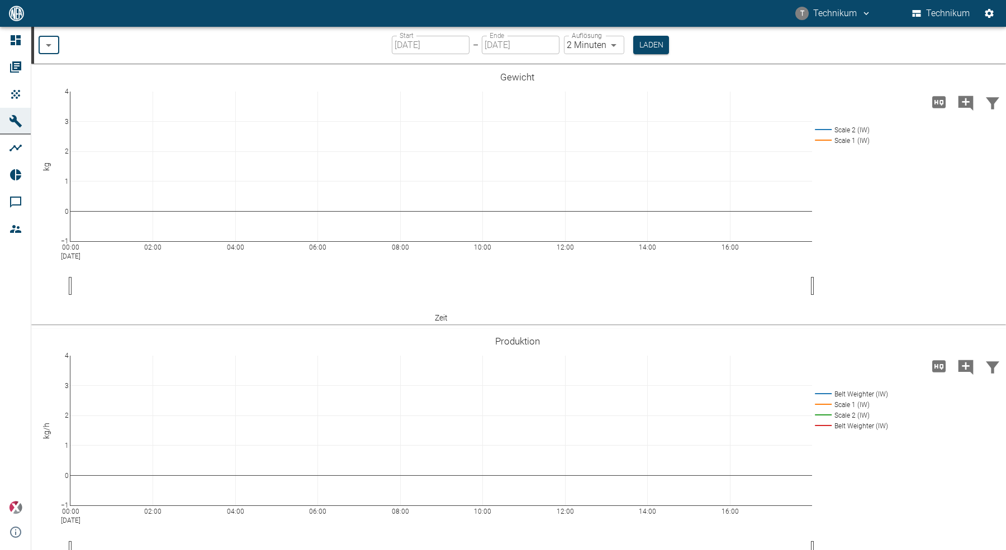
type input "e3328db1-9470-4f94-bf3d-79674232db5d"
type input "1sec"
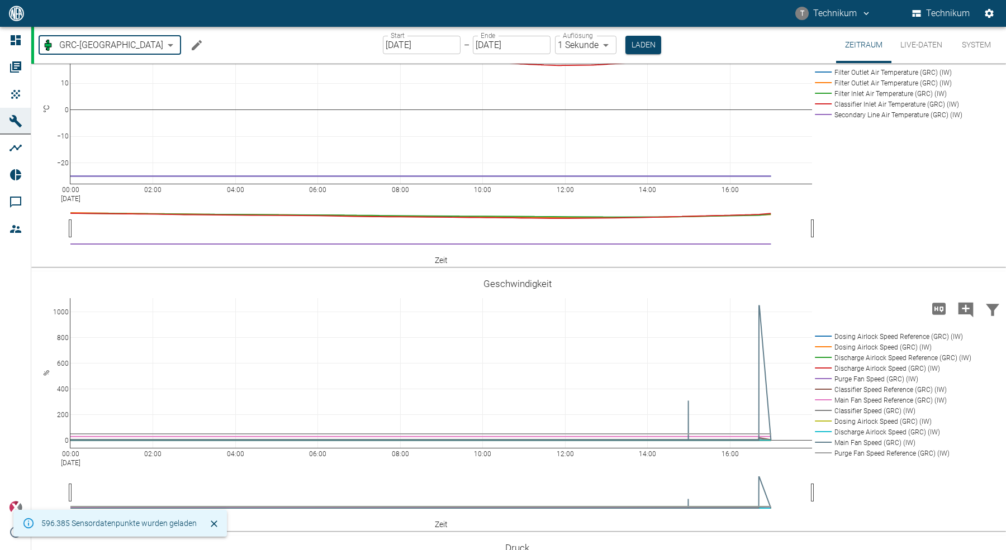
scroll to position [476, 0]
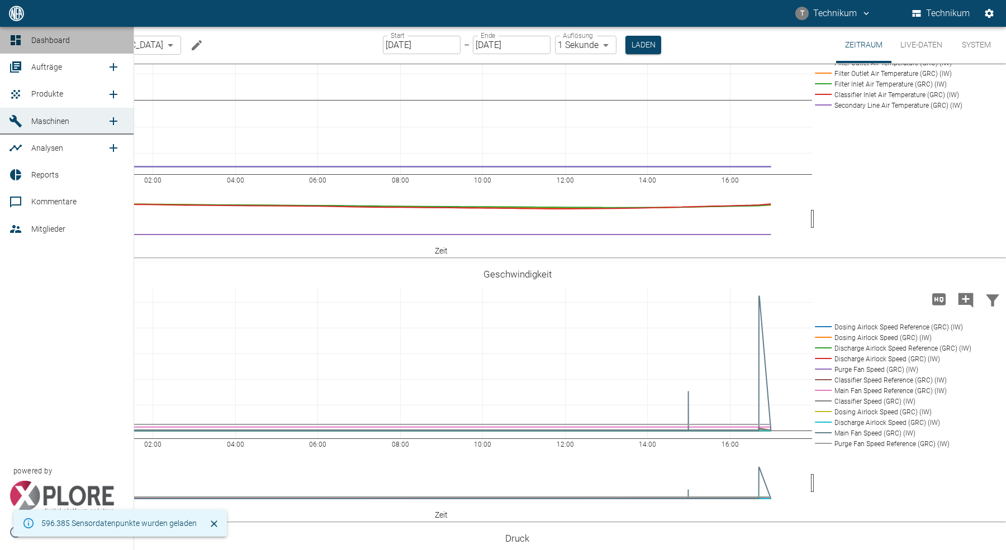
click at [15, 39] on icon at bounding box center [16, 40] width 10 height 10
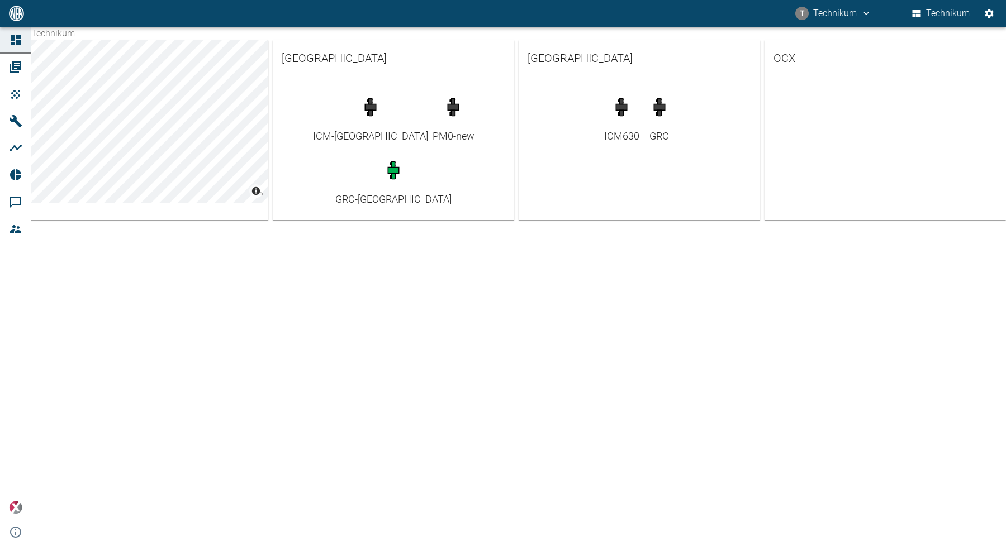
click at [20, 118] on icon at bounding box center [15, 121] width 13 height 13
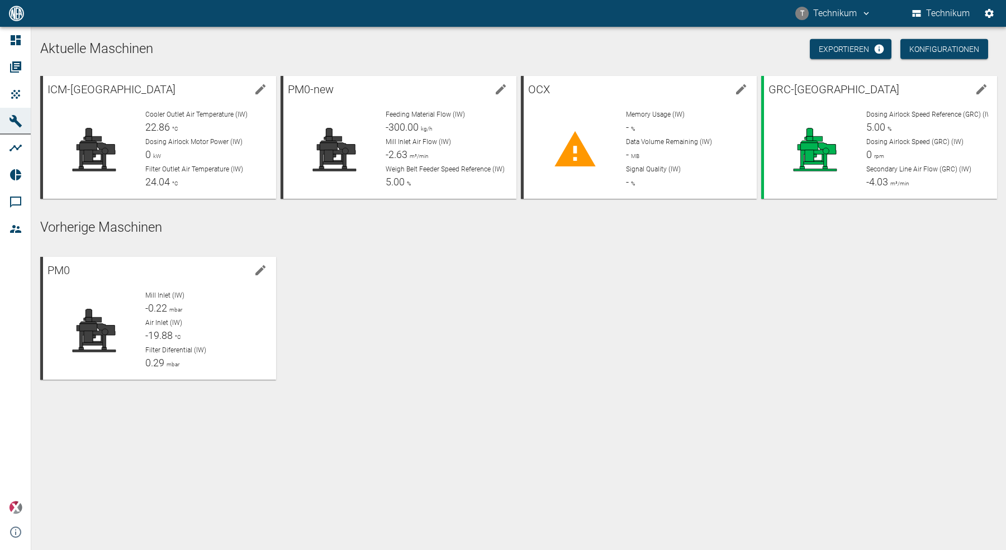
click at [737, 313] on div "PM0 Mill Inlet (IW) -0.22 mbar Air Inlet (IW) -19.88 °C Filter Diferential (IW)…" at bounding box center [516, 316] width 961 height 127
click at [811, 142] on icon at bounding box center [814, 146] width 26 height 36
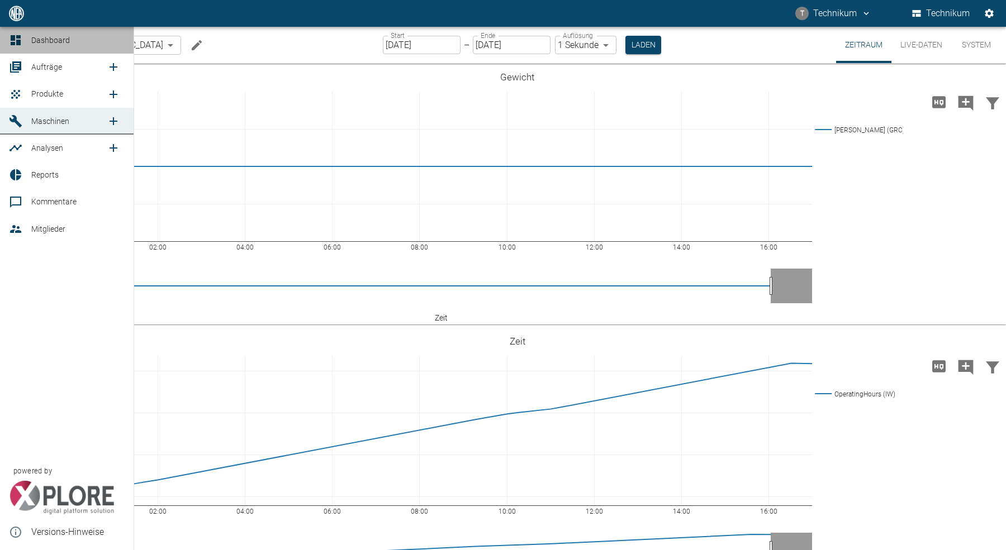
click at [14, 35] on icon at bounding box center [16, 40] width 10 height 10
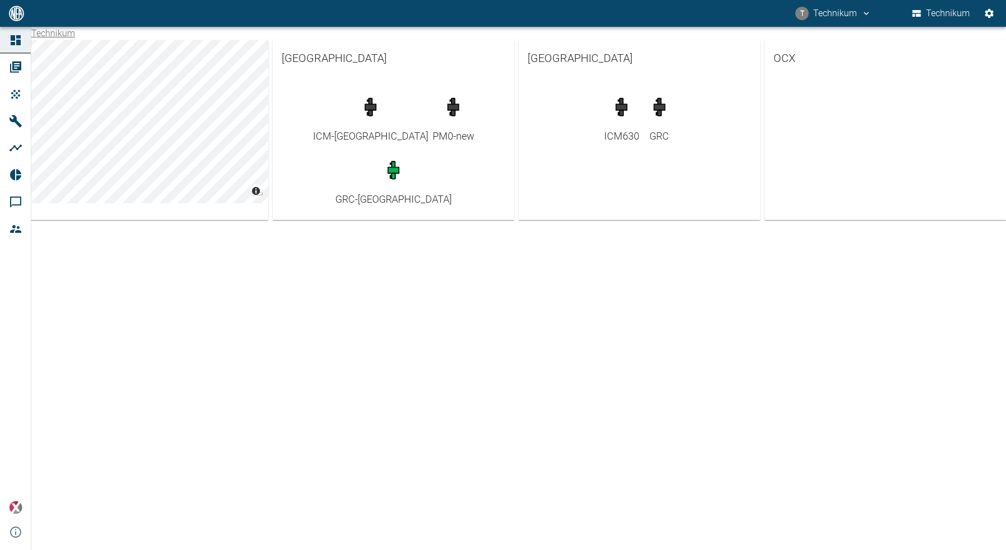
click at [525, 290] on div "Technikum © Carto © OpenStreetMap contributors Brazil ICM-Brazil PM0-new GRC-Br…" at bounding box center [503, 288] width 1006 height 523
click at [436, 309] on div "Technikum © Carto © OpenStreetMap contributors Brazil ICM-Brazil PM0-new GRC-Br…" at bounding box center [503, 288] width 1006 height 523
